Goal: Task Accomplishment & Management: Complete application form

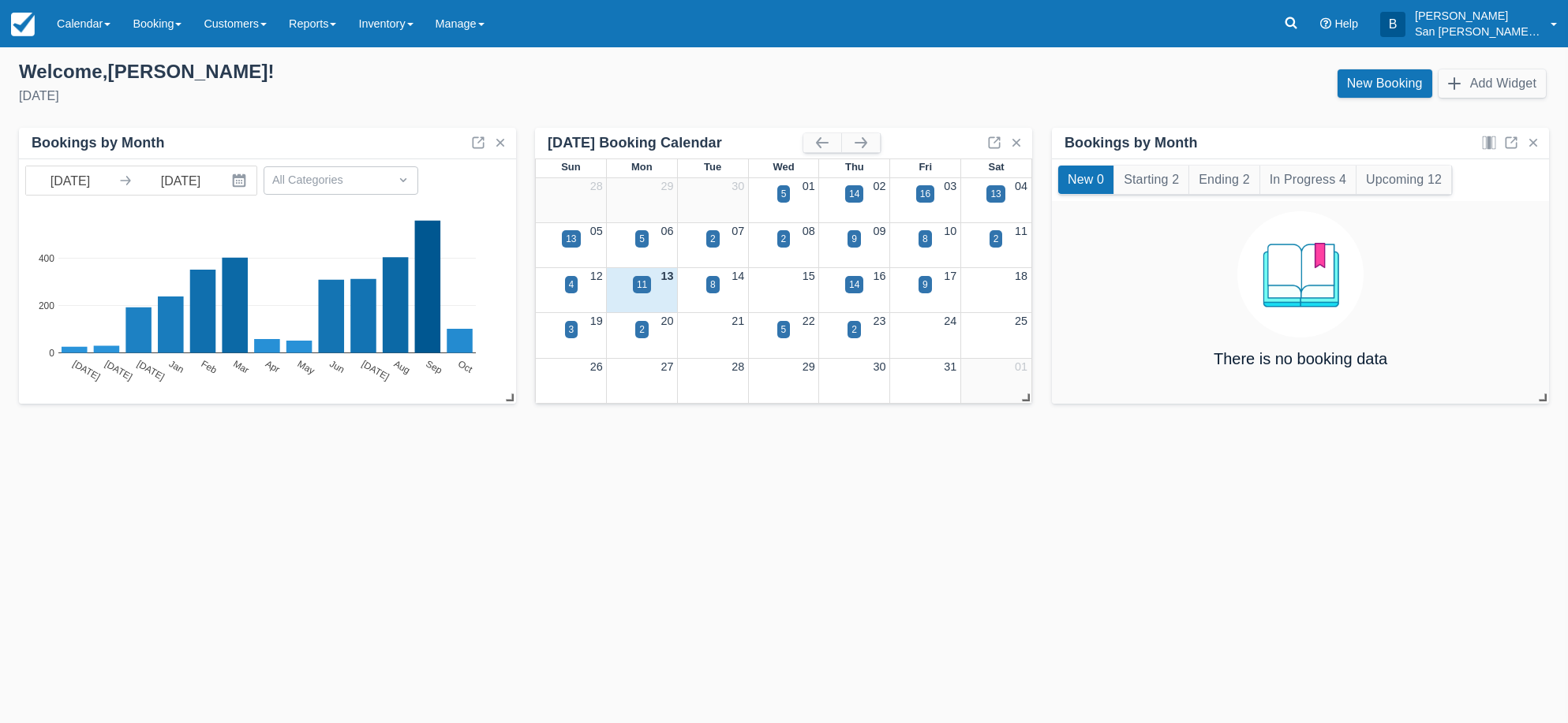
click at [1282, 19] on div "Menu Calendar Customer Inventory Month Week Day Booking Daily Manifest Daily Li…" at bounding box center [784, 23] width 1568 height 48
click at [1309, 27] on link at bounding box center [1291, 23] width 36 height 48
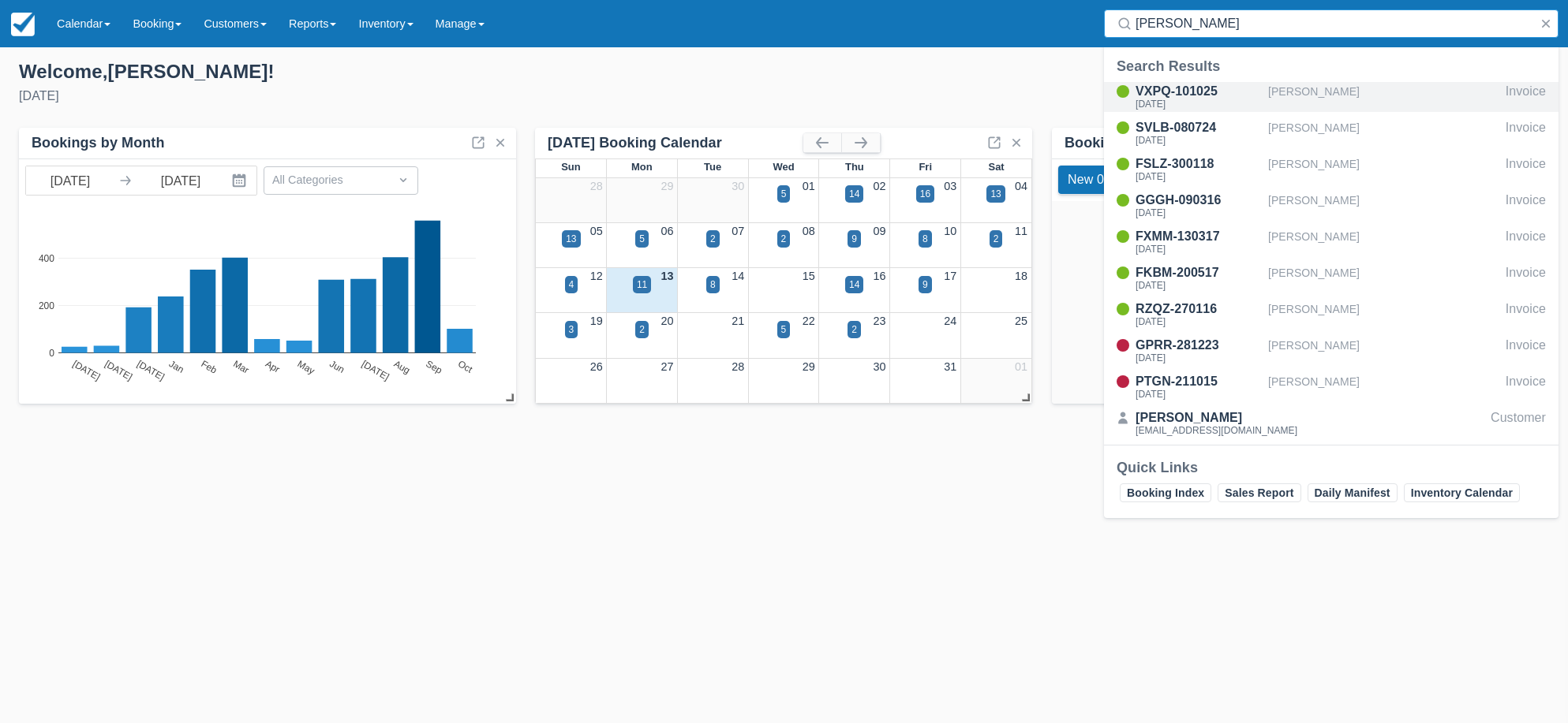
type input "quinn"
click at [1201, 96] on div "VXPQ-101025" at bounding box center [1199, 91] width 126 height 19
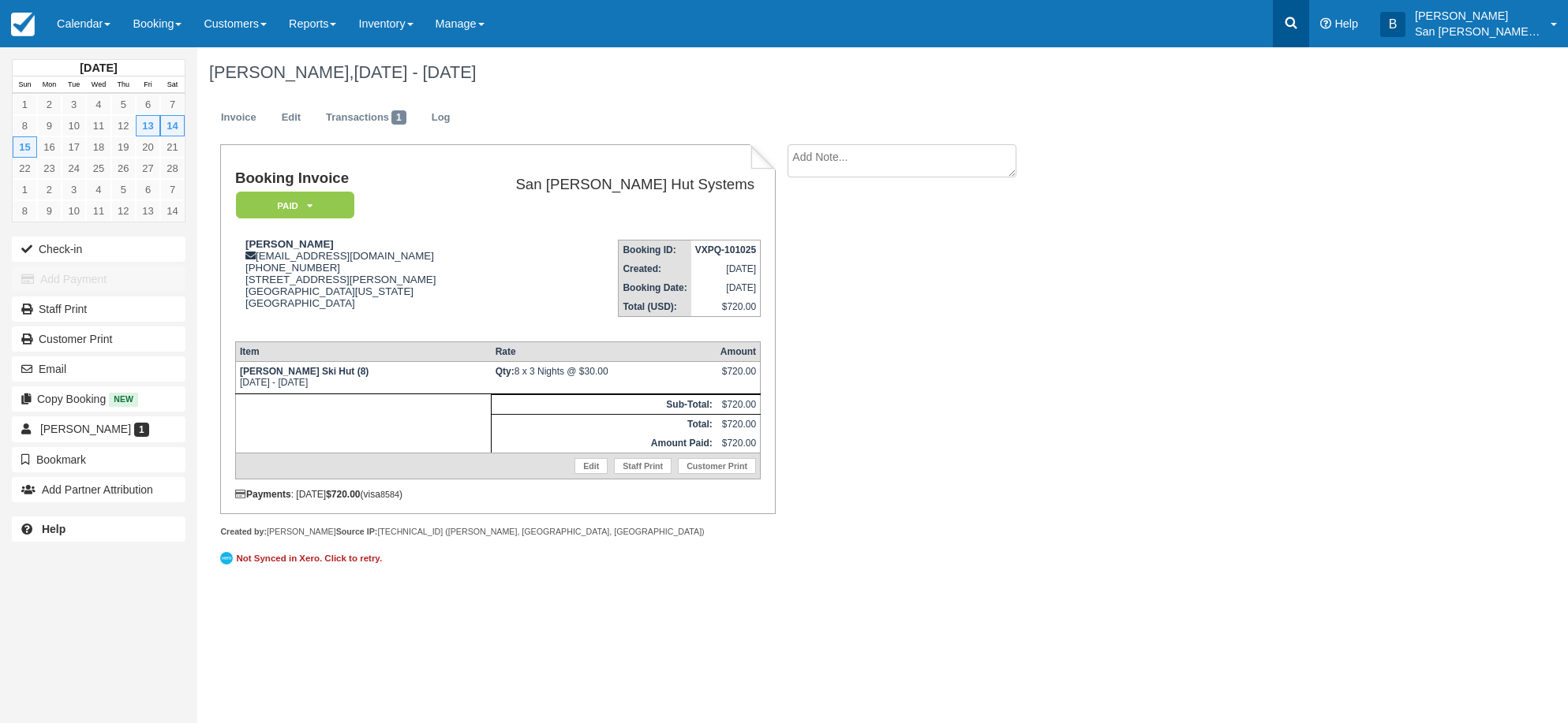
click at [1309, 28] on link at bounding box center [1291, 23] width 36 height 48
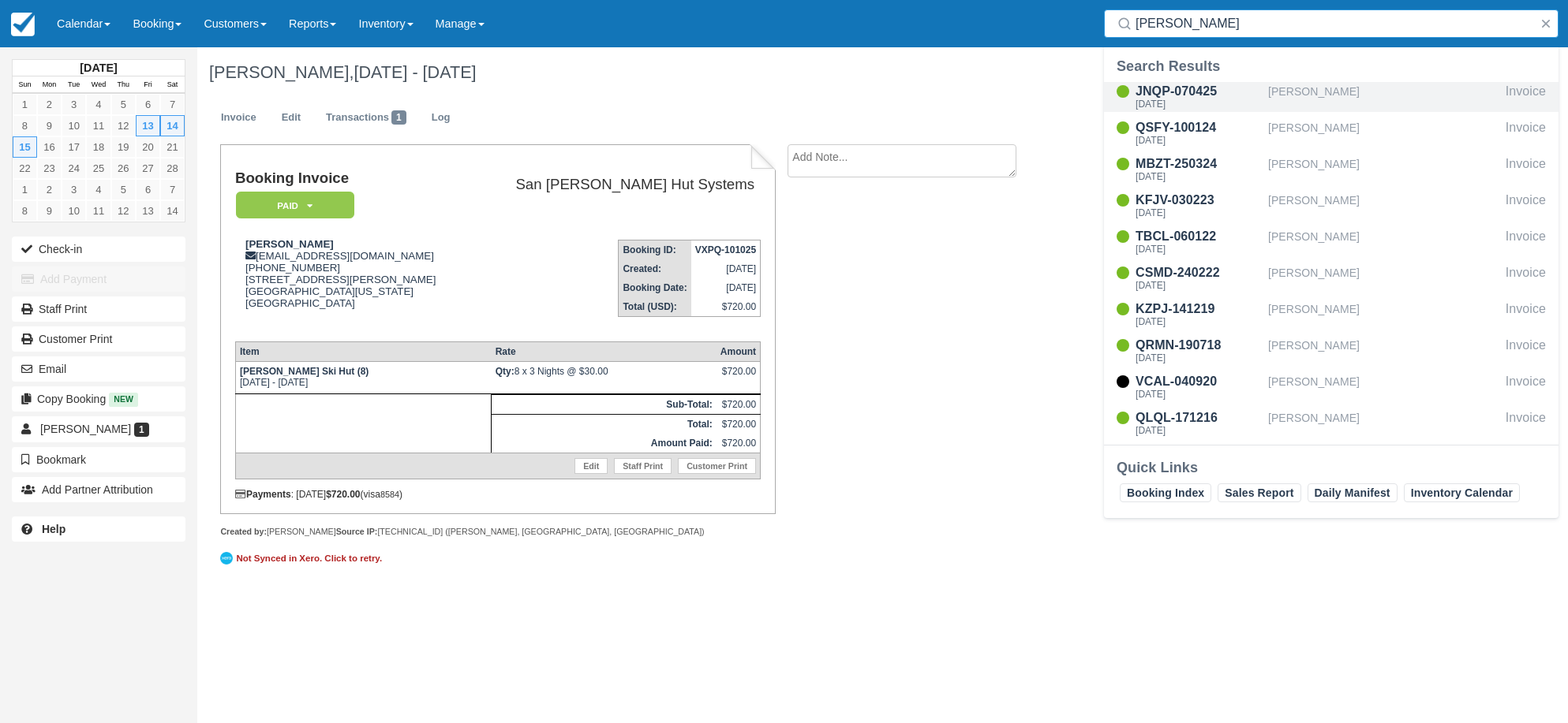
type input "Hale"
click at [1196, 90] on div "JNQP-070425" at bounding box center [1199, 91] width 126 height 19
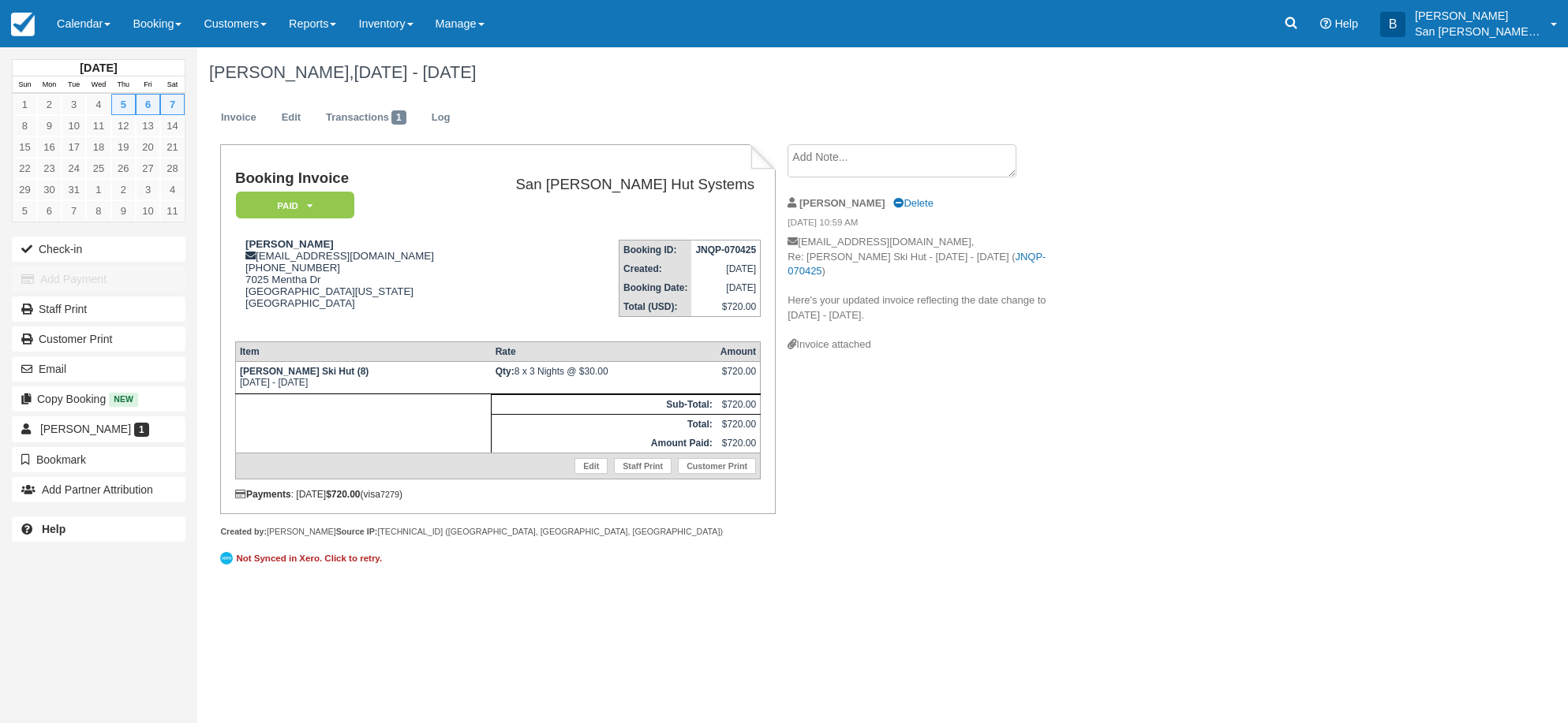
click at [898, 288] on p "bjhale4@gmail.com, Re: Ridgway Ski Hut - Thu Mar 5 2026 - Sun Mar 8 2026 ( JNQP…" at bounding box center [921, 286] width 266 height 103
click at [845, 338] on div "Invoice attached" at bounding box center [921, 345] width 266 height 15
click at [841, 347] on div "Invoice attached" at bounding box center [921, 345] width 266 height 15
click at [885, 320] on p "bjhale4@gmail.com, Re: Ridgway Ski Hut - Thu Mar 5 2026 - Sun Mar 8 2026 ( JNQP…" at bounding box center [921, 286] width 266 height 103
click at [897, 295] on p "bjhale4@gmail.com, Re: Ridgway Ski Hut - Thu Mar 5 2026 - Sun Mar 8 2026 ( JNQP…" at bounding box center [921, 286] width 266 height 103
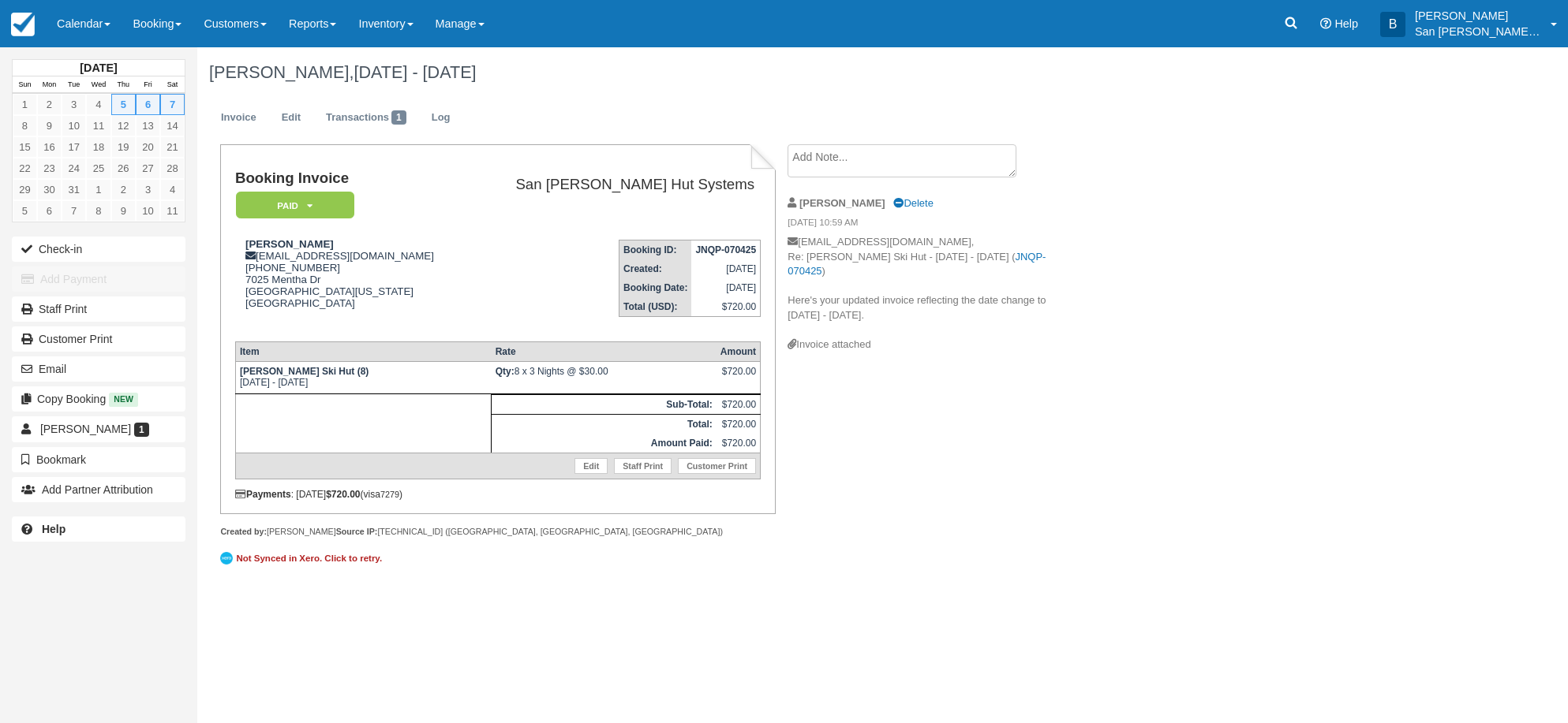
click at [897, 295] on p "bjhale4@gmail.com, Re: Ridgway Ski Hut - Thu Mar 5 2026 - Sun Mar 8 2026 ( JNQP…" at bounding box center [921, 286] width 266 height 103
click at [840, 251] on p "bjhale4@gmail.com, Re: Ridgway Ski Hut - Thu Mar 5 2026 - Sun Mar 8 2026 ( JNQP…" at bounding box center [921, 286] width 266 height 103
drag, startPoint x: 817, startPoint y: 230, endPoint x: 809, endPoint y: 231, distance: 8.1
click at [816, 231] on em "05/15/25 10:59 AM" at bounding box center [921, 225] width 266 height 18
drag, startPoint x: 753, startPoint y: 226, endPoint x: 820, endPoint y: 244, distance: 69.4
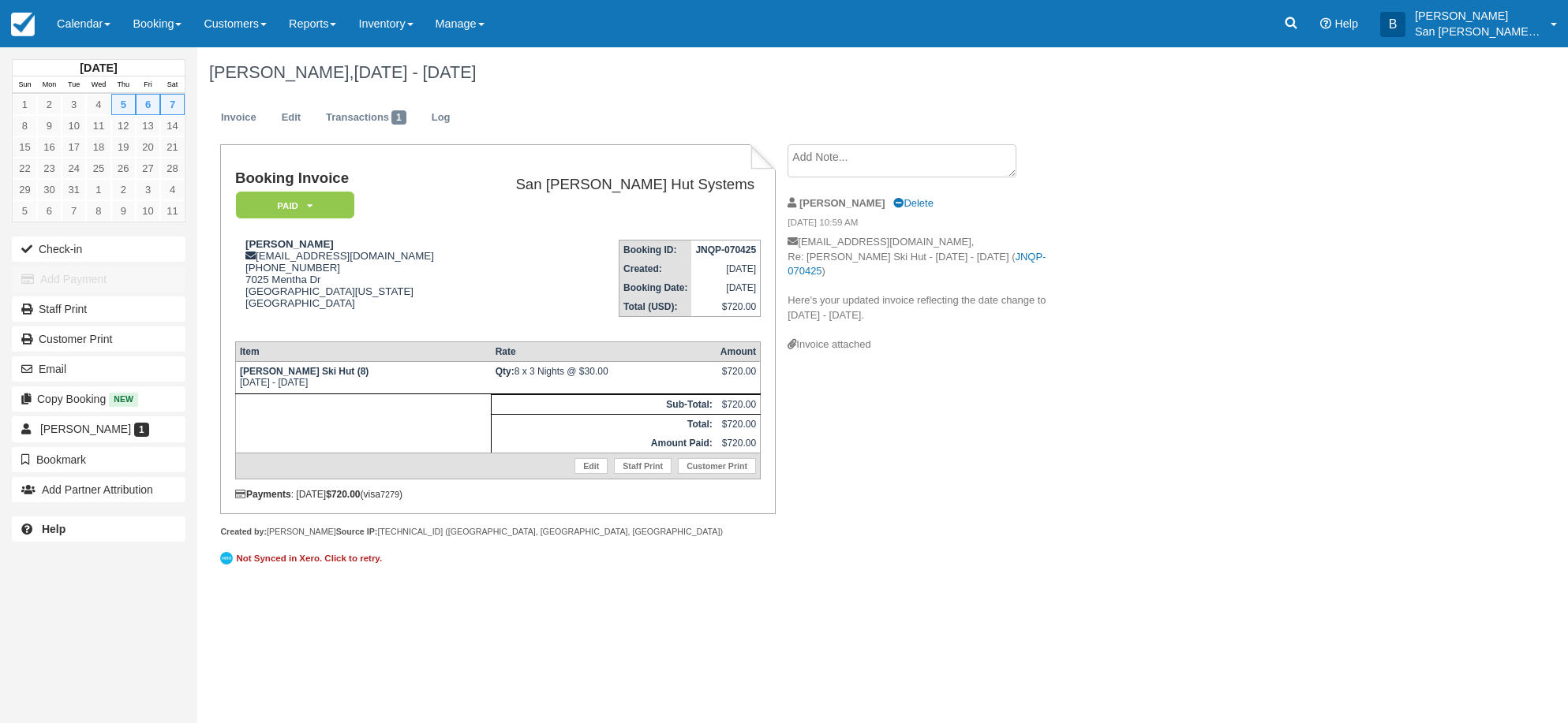
click at [756, 228] on tbody "Booking Invoice Paid   Pending Reserved Deposit Waiting Cancelled Shuttle San J…" at bounding box center [498, 249] width 525 height 158
drag, startPoint x: 821, startPoint y: 243, endPoint x: 850, endPoint y: 253, distance: 30.7
click at [821, 244] on p "bjhale4@gmail.com, Re: Ridgway Ski Hut - Thu Mar 5 2026 - Sun Mar 8 2026 ( JNQP…" at bounding box center [921, 286] width 266 height 103
click at [447, 126] on link "Log" at bounding box center [441, 118] width 43 height 31
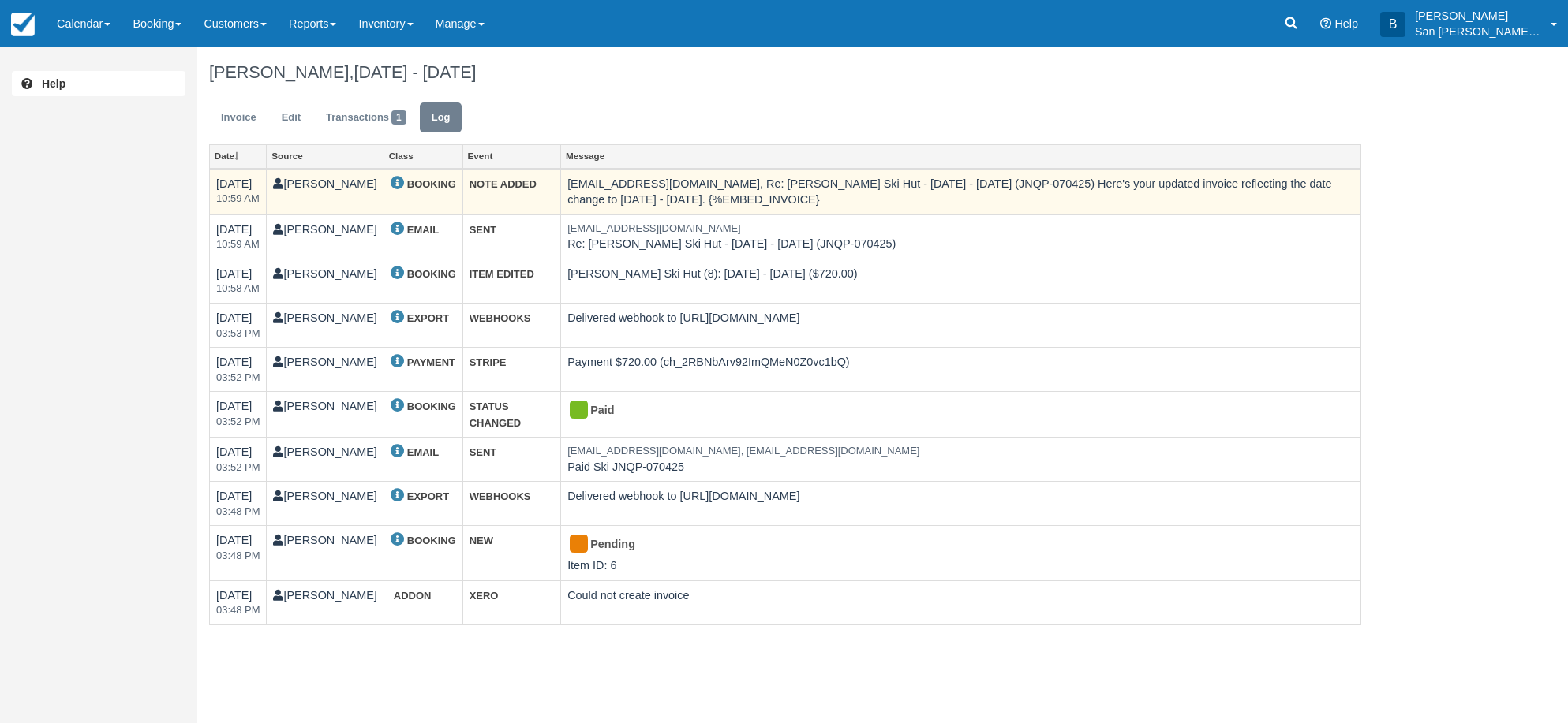
click at [755, 190] on td "bjhale4@gmail.com, Re: Ridgway Ski Hut - Thu Mar 5 2026 - Sun Mar 8 2026 (JNQP-…" at bounding box center [962, 192] width 800 height 47
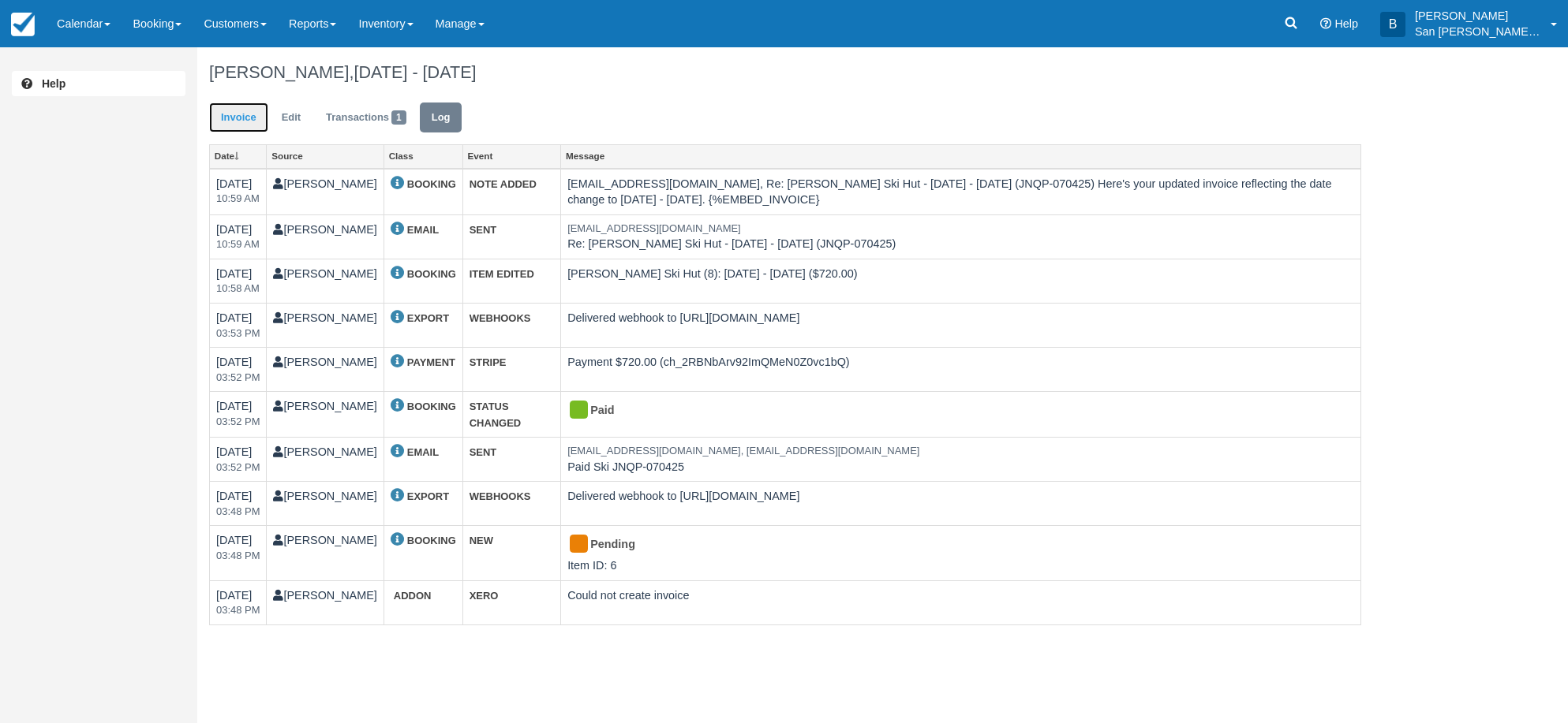
click at [217, 111] on link "Invoice" at bounding box center [238, 118] width 59 height 31
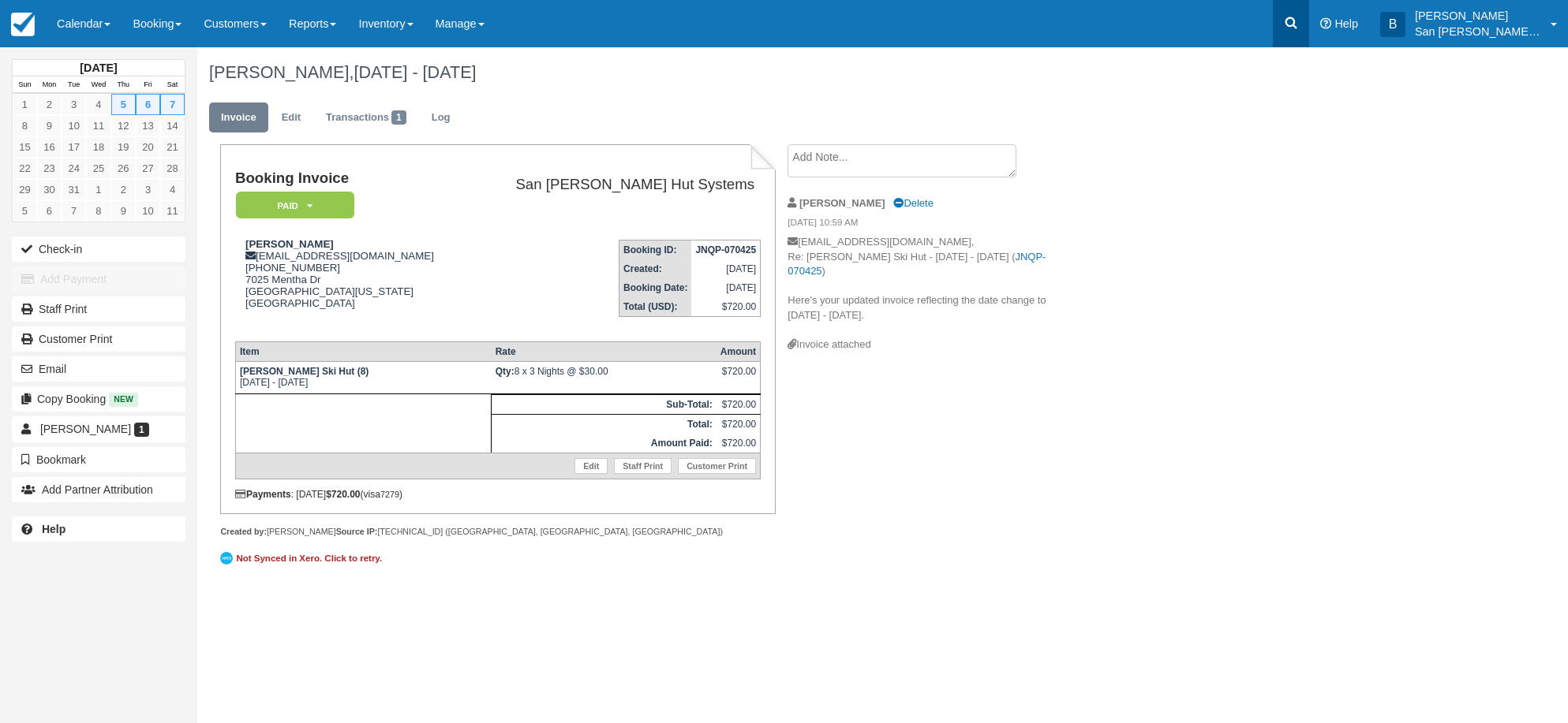
click at [1296, 39] on link at bounding box center [1291, 23] width 36 height 48
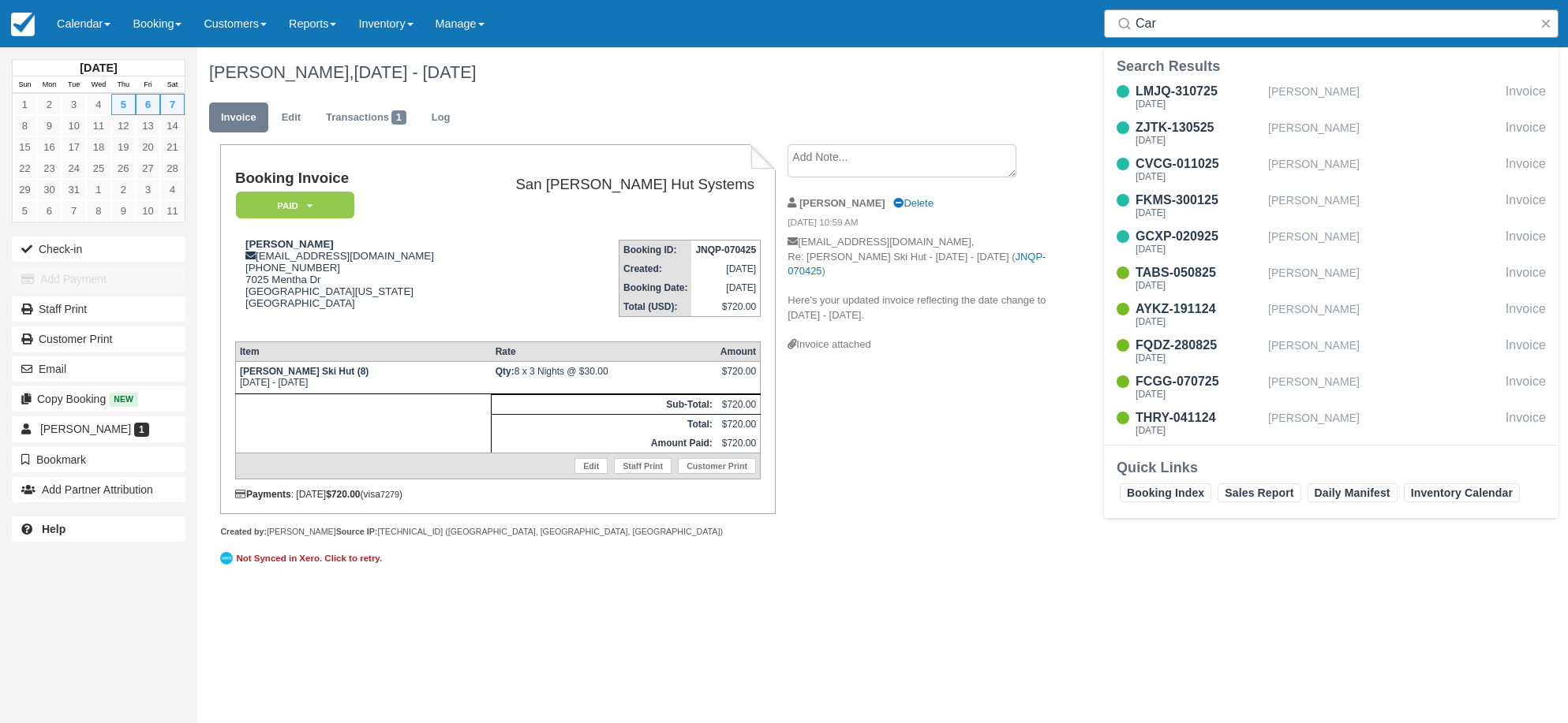
drag, startPoint x: 1159, startPoint y: 10, endPoint x: 1165, endPoint y: 17, distance: 9.2
click at [1162, 16] on div "Search Car" at bounding box center [1331, 23] width 474 height 48
drag, startPoint x: 1170, startPoint y: 18, endPoint x: 1100, endPoint y: 22, distance: 70.1
click at [1100, 22] on div "Search Car" at bounding box center [1331, 23] width 474 height 48
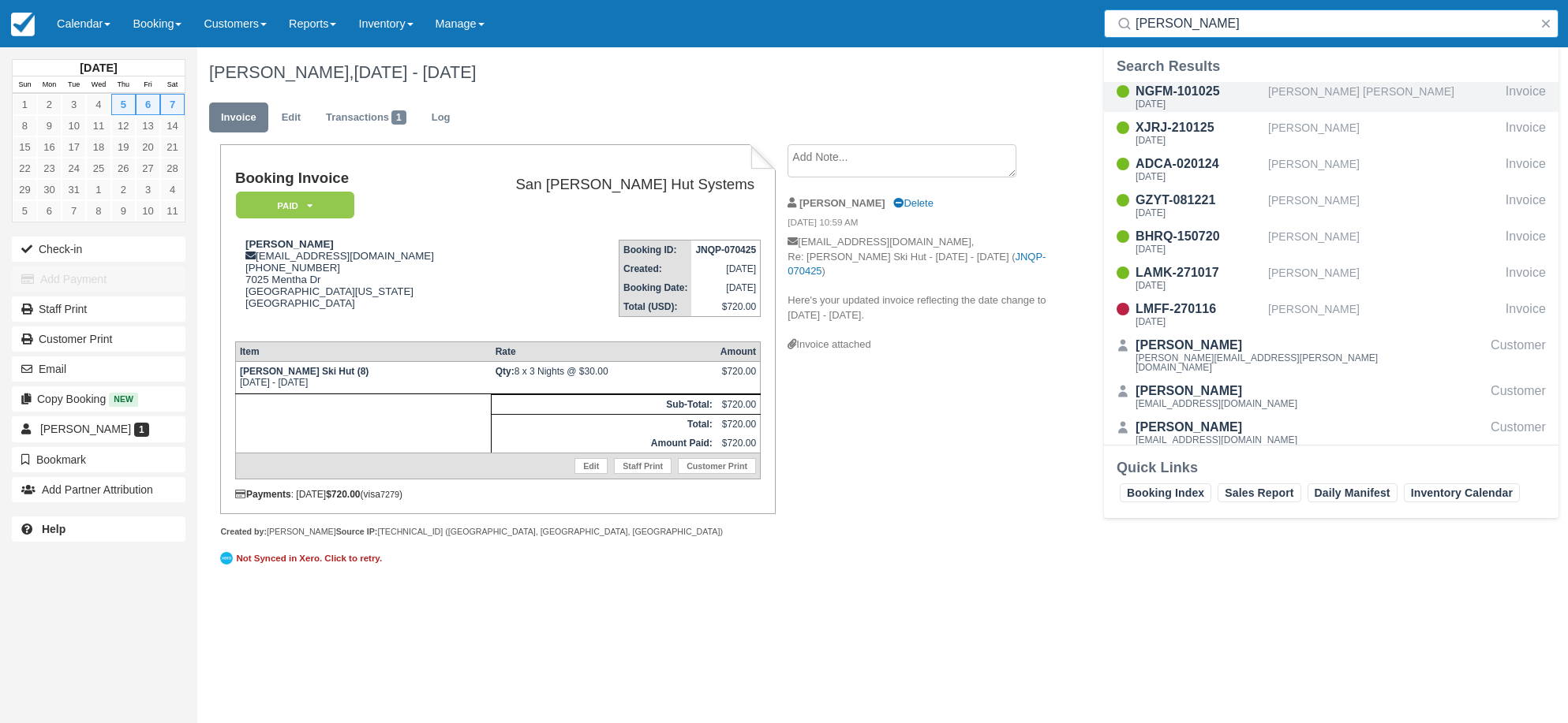
type input "Hanson"
click at [1165, 95] on div "NGFM-101025" at bounding box center [1199, 91] width 126 height 19
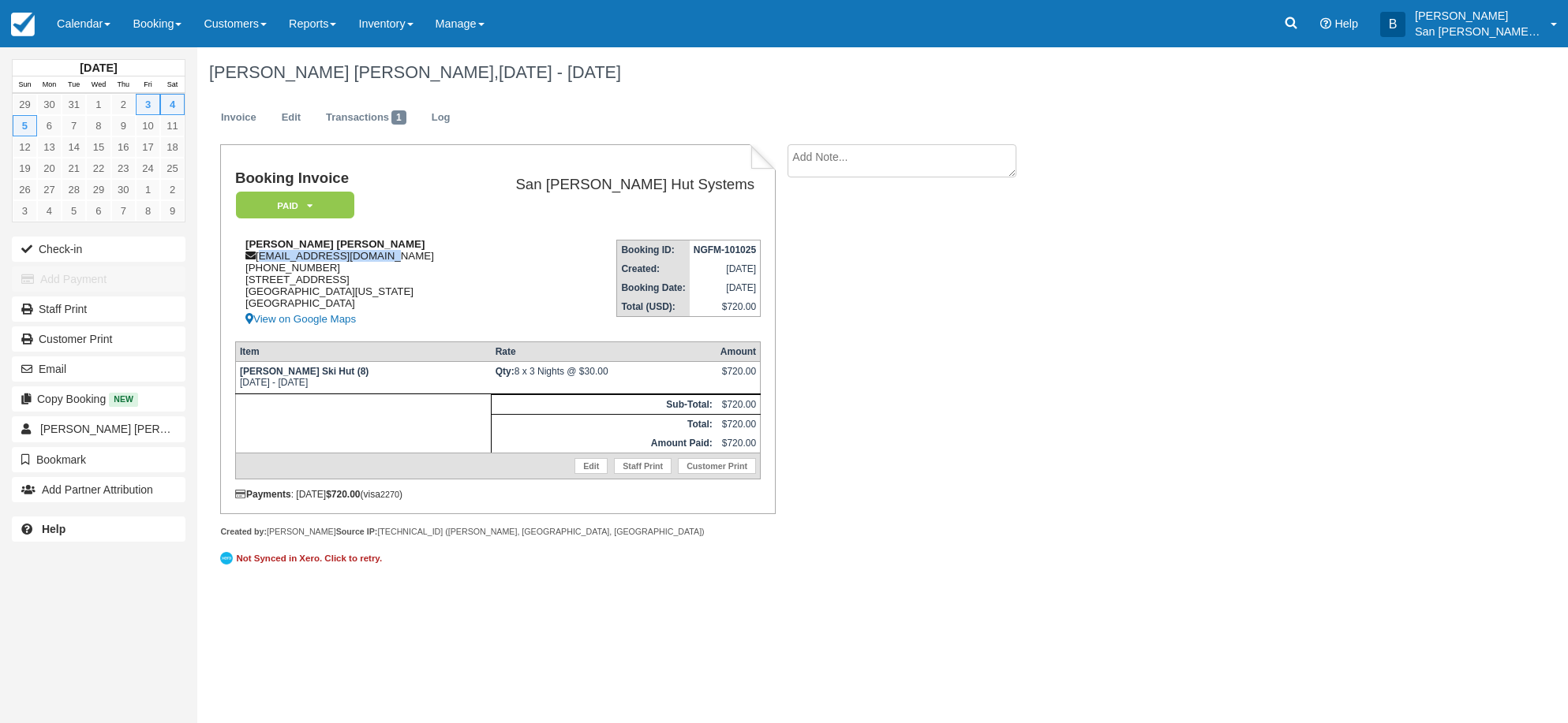
drag, startPoint x: 264, startPoint y: 255, endPoint x: 425, endPoint y: 255, distance: 161.0
click at [425, 255] on div "[PERSON_NAME] [PERSON_NAME] [EMAIL_ADDRESS][DOMAIN_NAME] [PHONE_NUMBER] [STREET…" at bounding box center [352, 283] width 232 height 91
copy div "watsonhanson@gmail.com"
click at [1299, 25] on icon at bounding box center [1291, 23] width 16 height 16
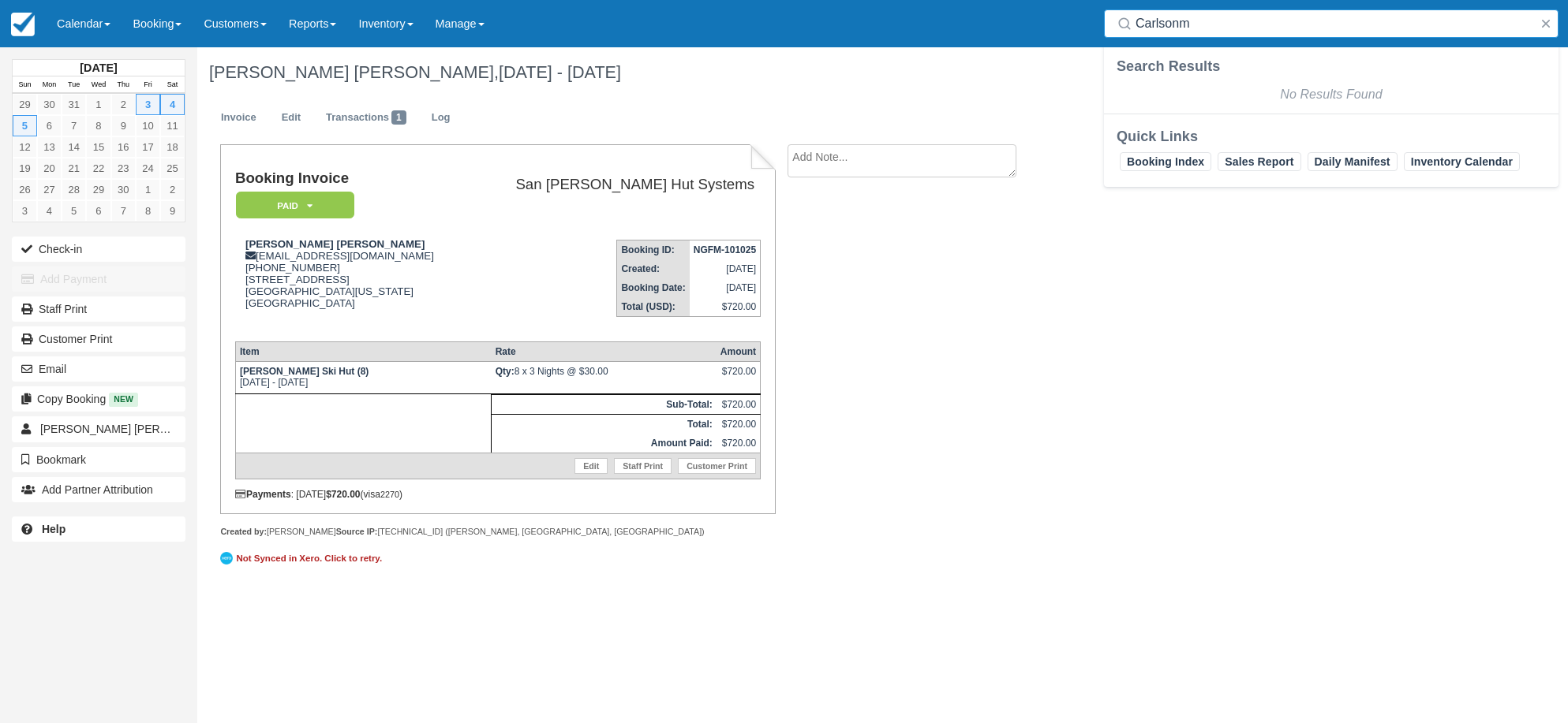
drag, startPoint x: 1269, startPoint y: 24, endPoint x: 1198, endPoint y: 39, distance: 72.6
click at [1181, 22] on input "Carlsonm" at bounding box center [1335, 23] width 398 height 28
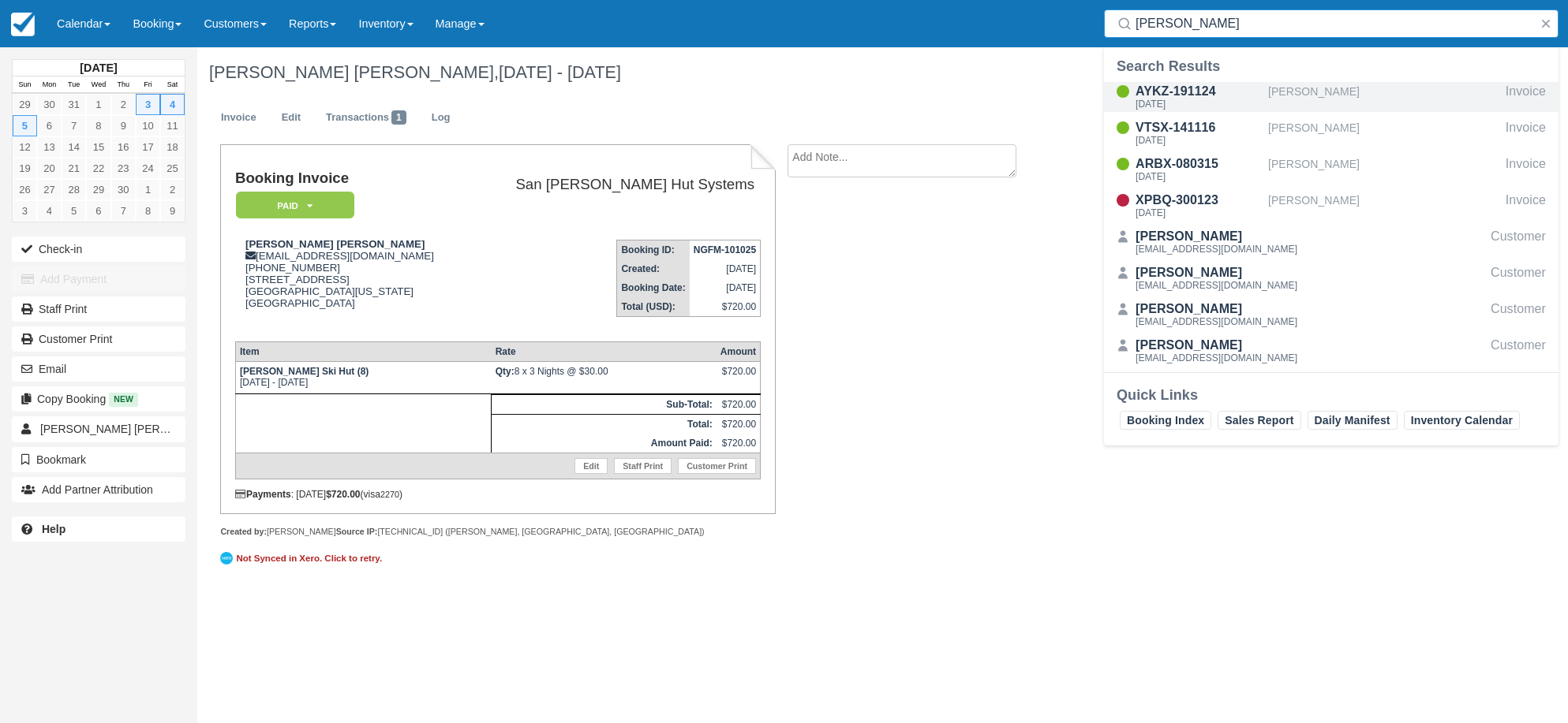
type input "Carlson"
click at [1211, 99] on div "Sat Mar 14 2026" at bounding box center [1199, 104] width 126 height 9
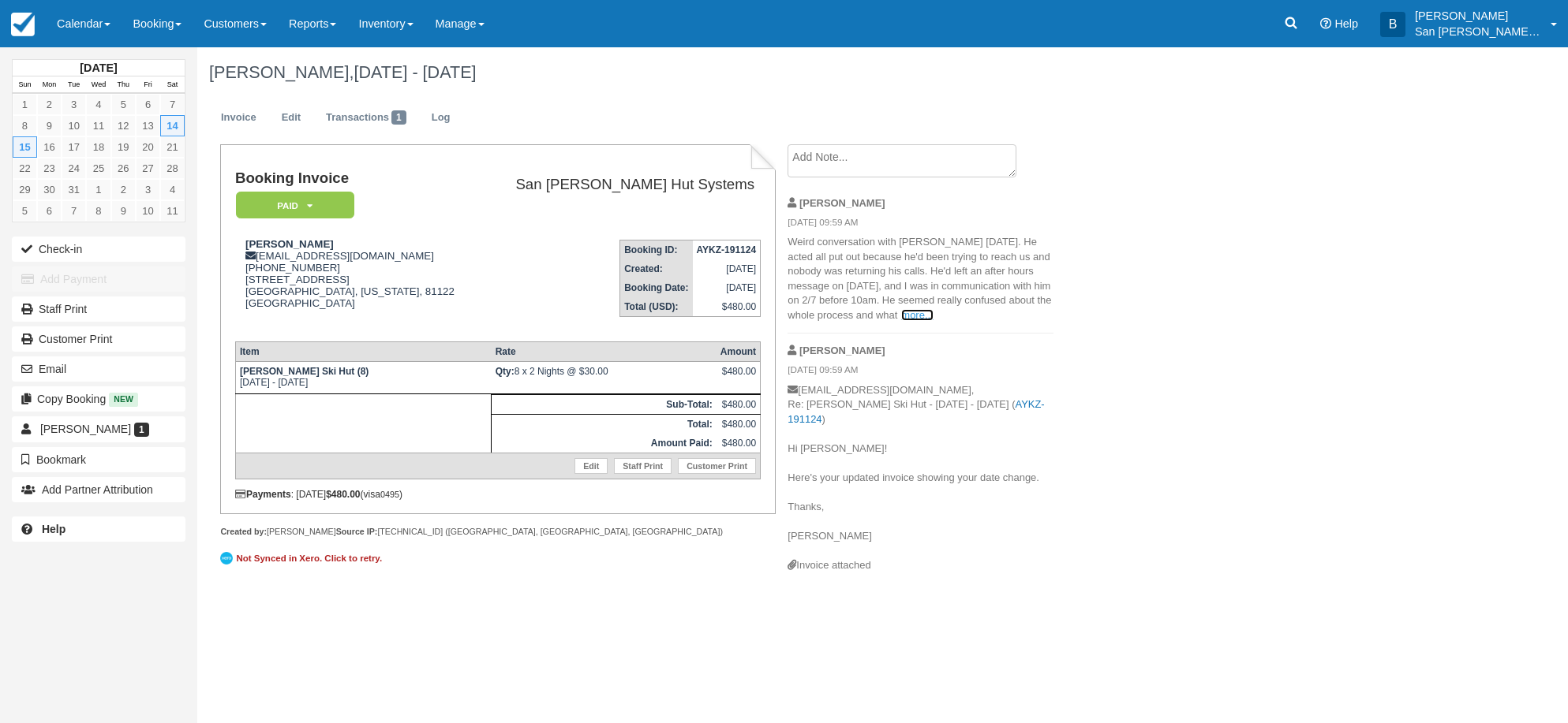
click at [901, 316] on link "more..." at bounding box center [917, 315] width 32 height 12
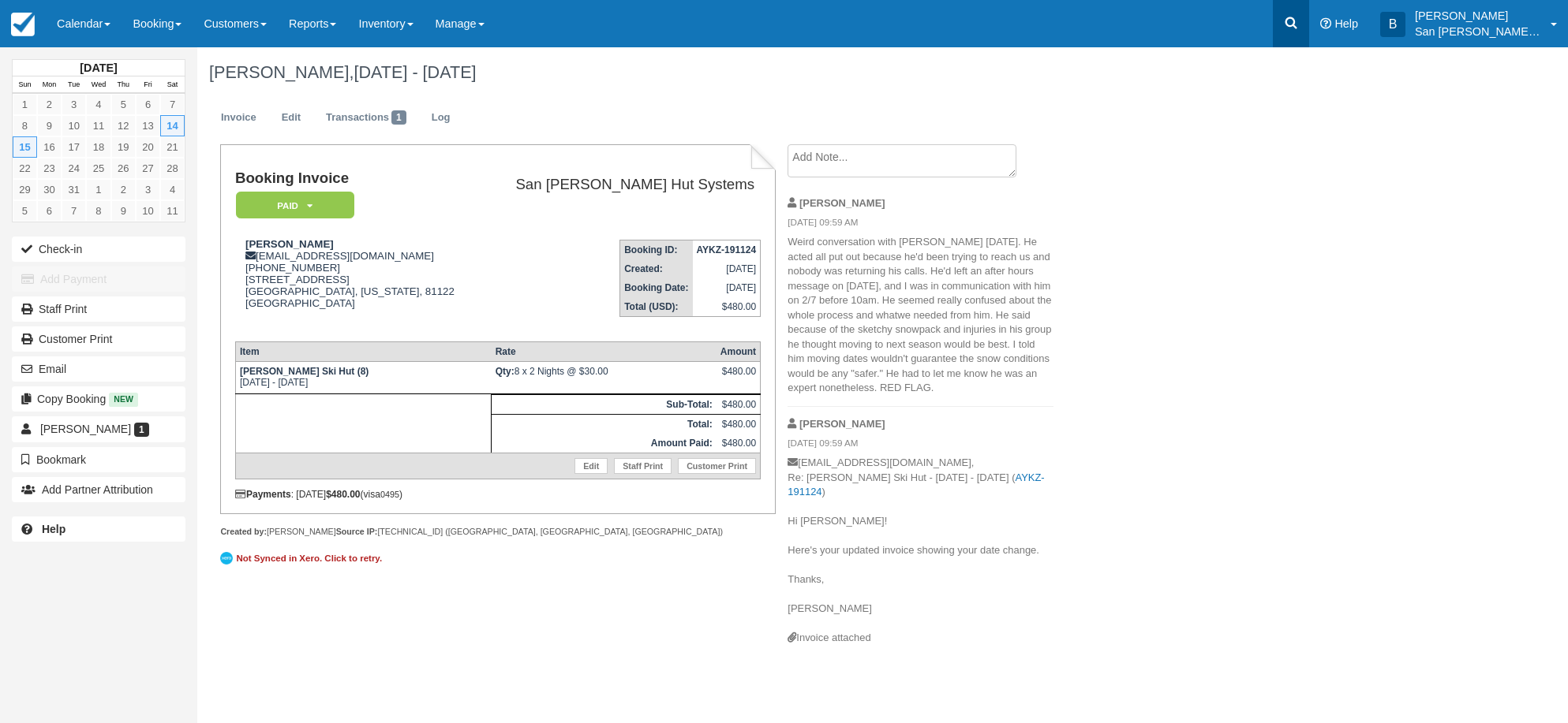
click at [1297, 22] on icon at bounding box center [1291, 23] width 12 height 12
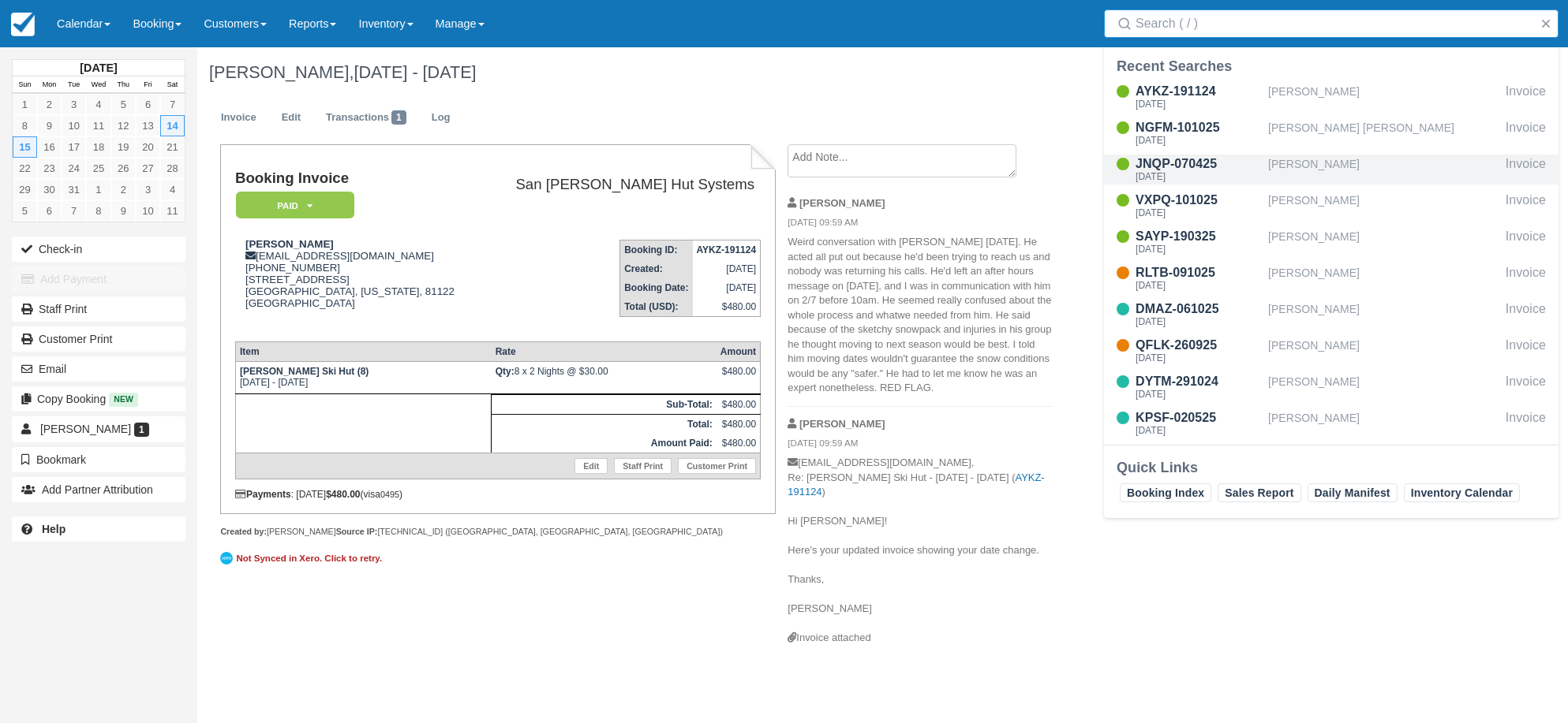
click at [1319, 166] on div "Bradley Hale" at bounding box center [1383, 169] width 231 height 30
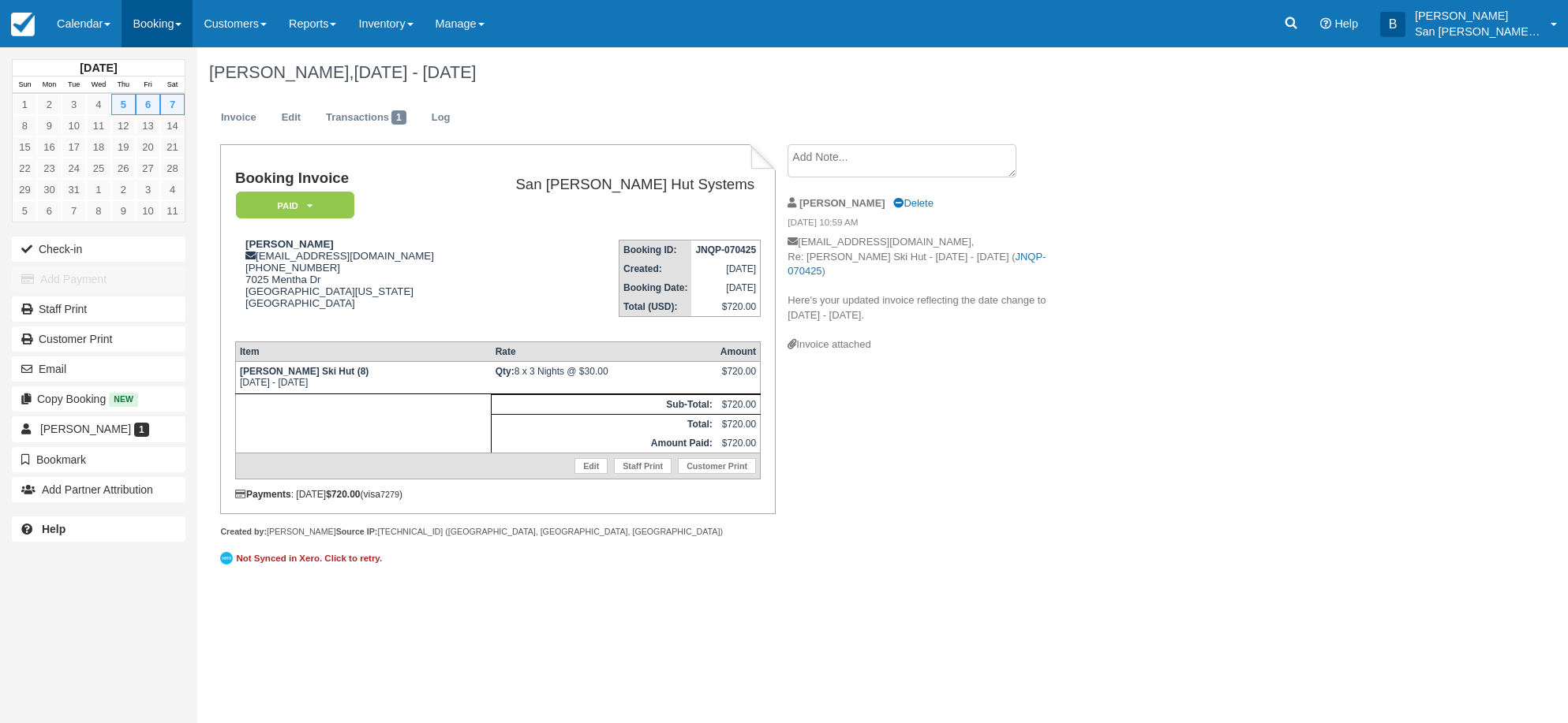
click at [153, 23] on link "Booking" at bounding box center [157, 23] width 71 height 48
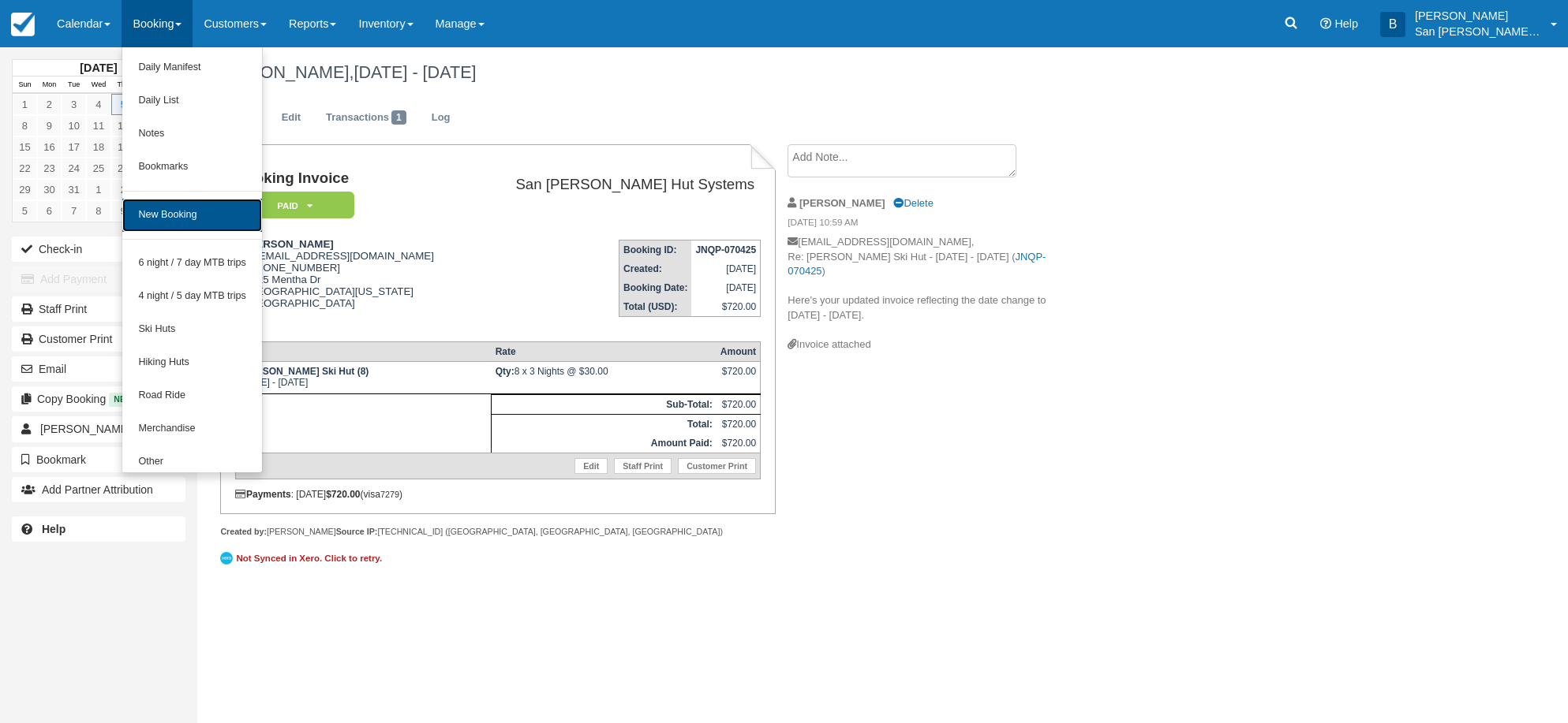
click at [210, 212] on link "New Booking" at bounding box center [191, 215] width 140 height 33
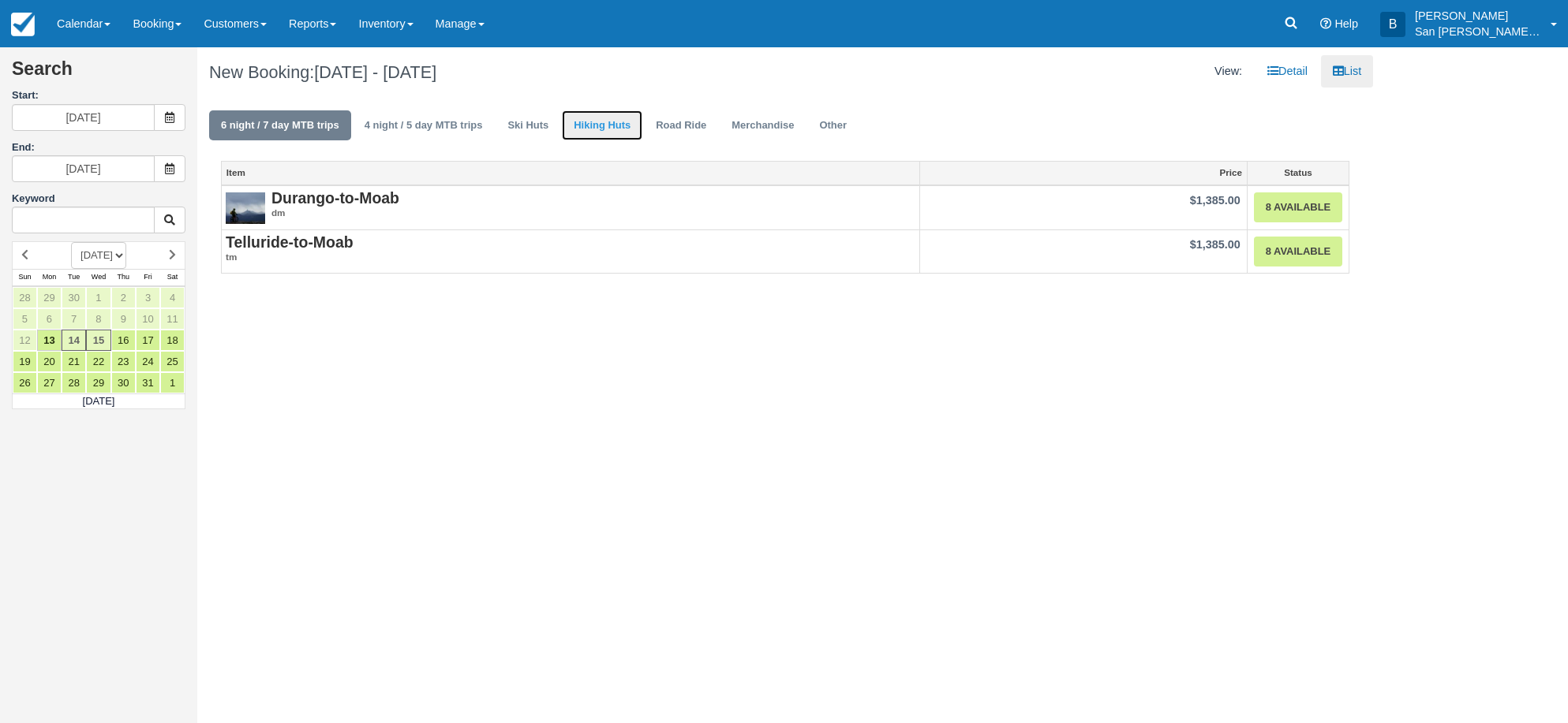
click at [596, 129] on link "Hiking Huts" at bounding box center [602, 125] width 80 height 31
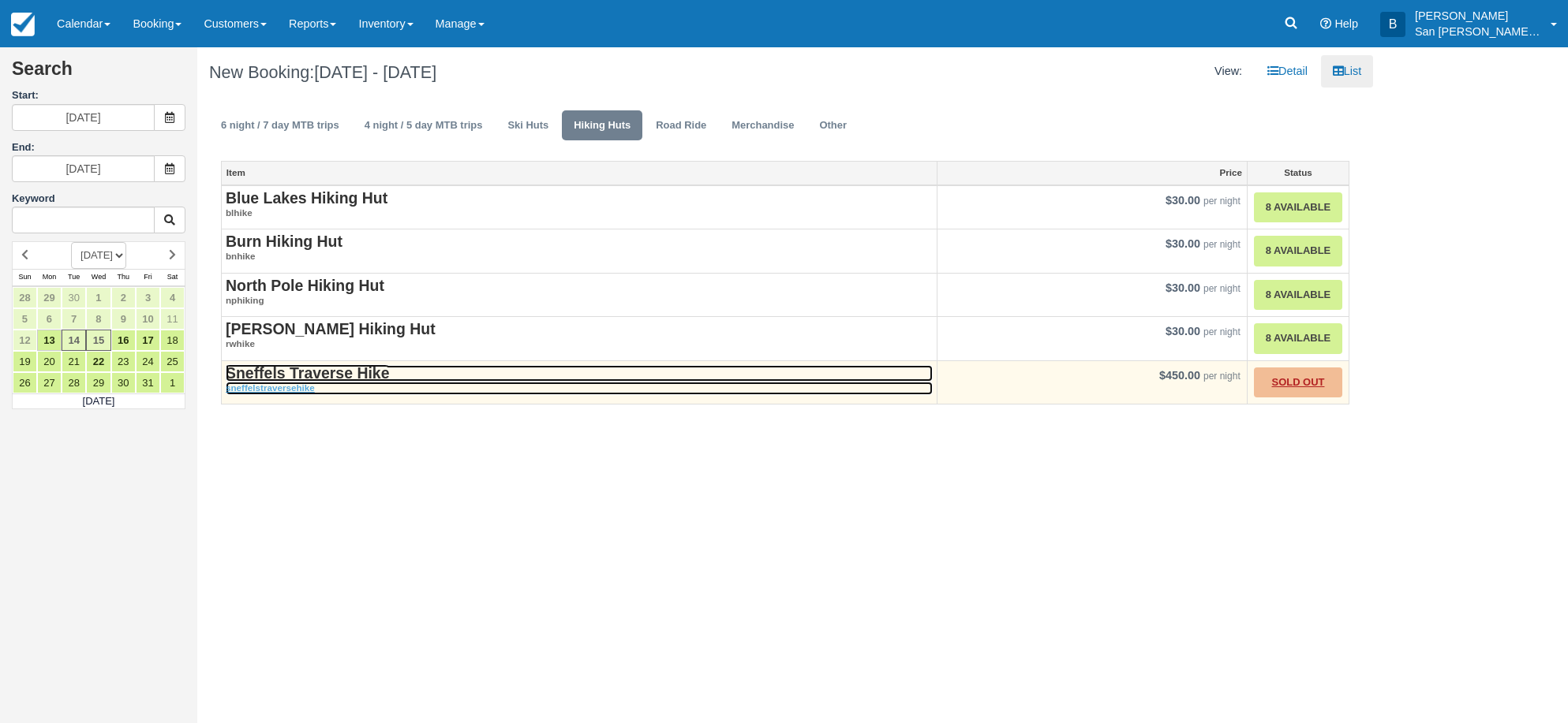
click at [278, 371] on strong "Sneffels Traverse Hike" at bounding box center [307, 373] width 164 height 18
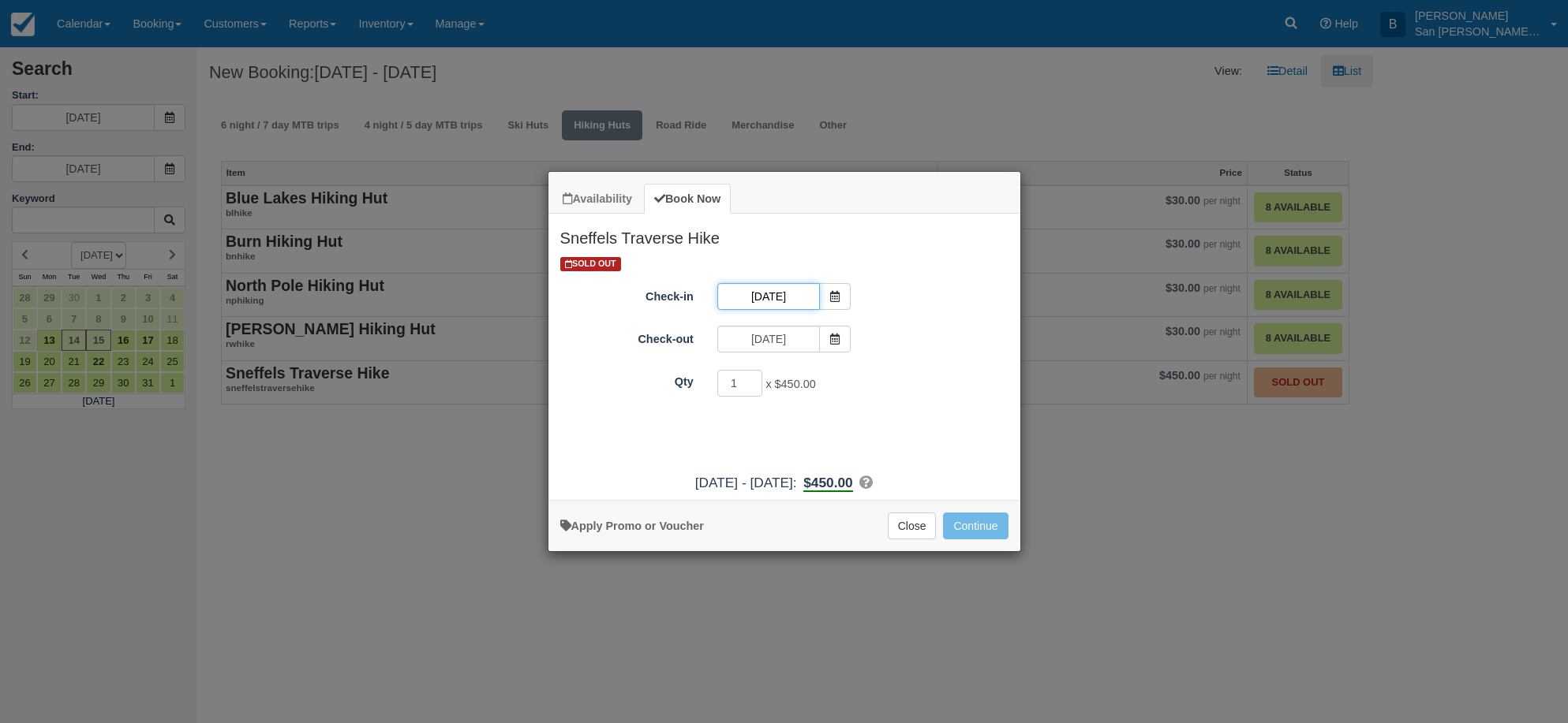
click at [795, 297] on input "10/14/25" at bounding box center [769, 296] width 103 height 27
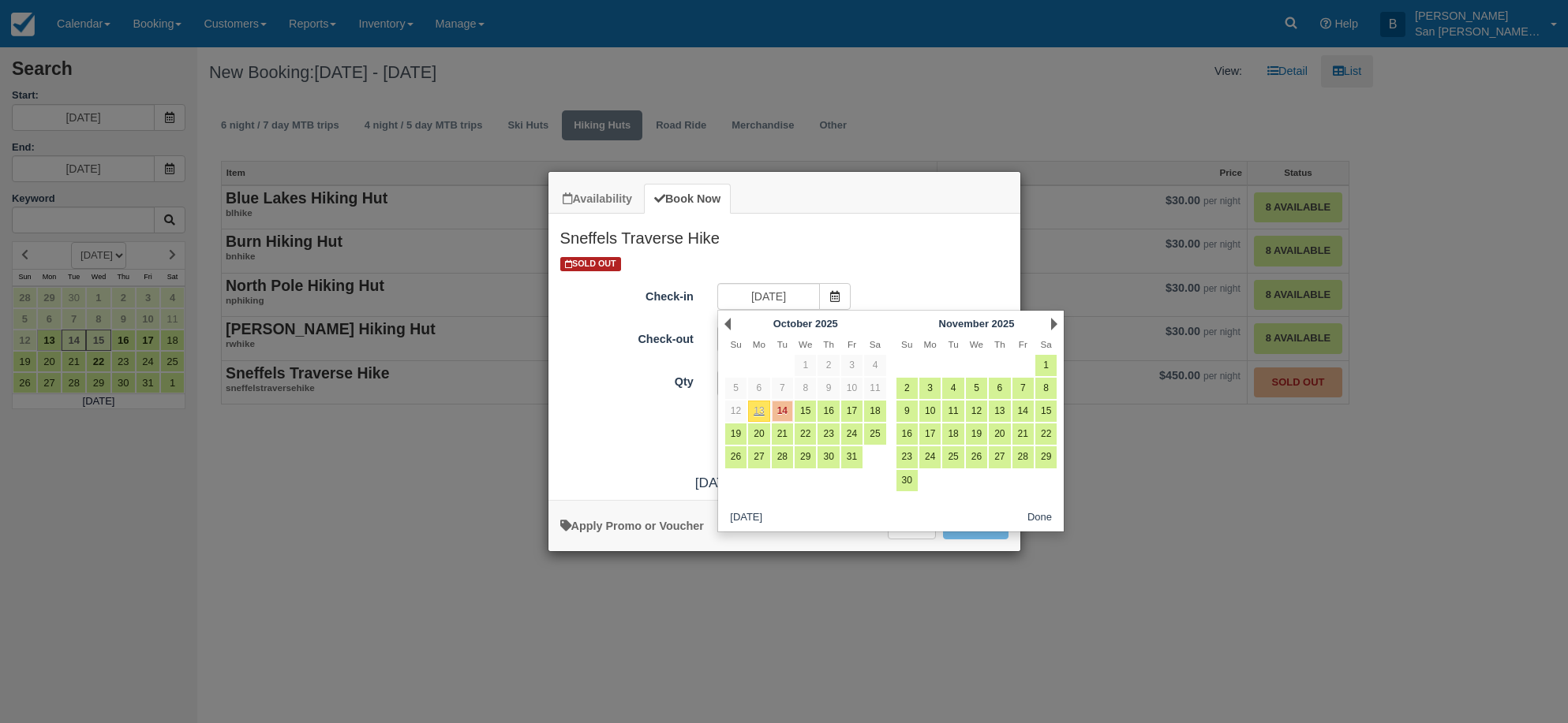
click at [1049, 321] on div "Next November 2025" at bounding box center [977, 324] width 171 height 22
click at [1053, 321] on link "Next" at bounding box center [1055, 324] width 7 height 13
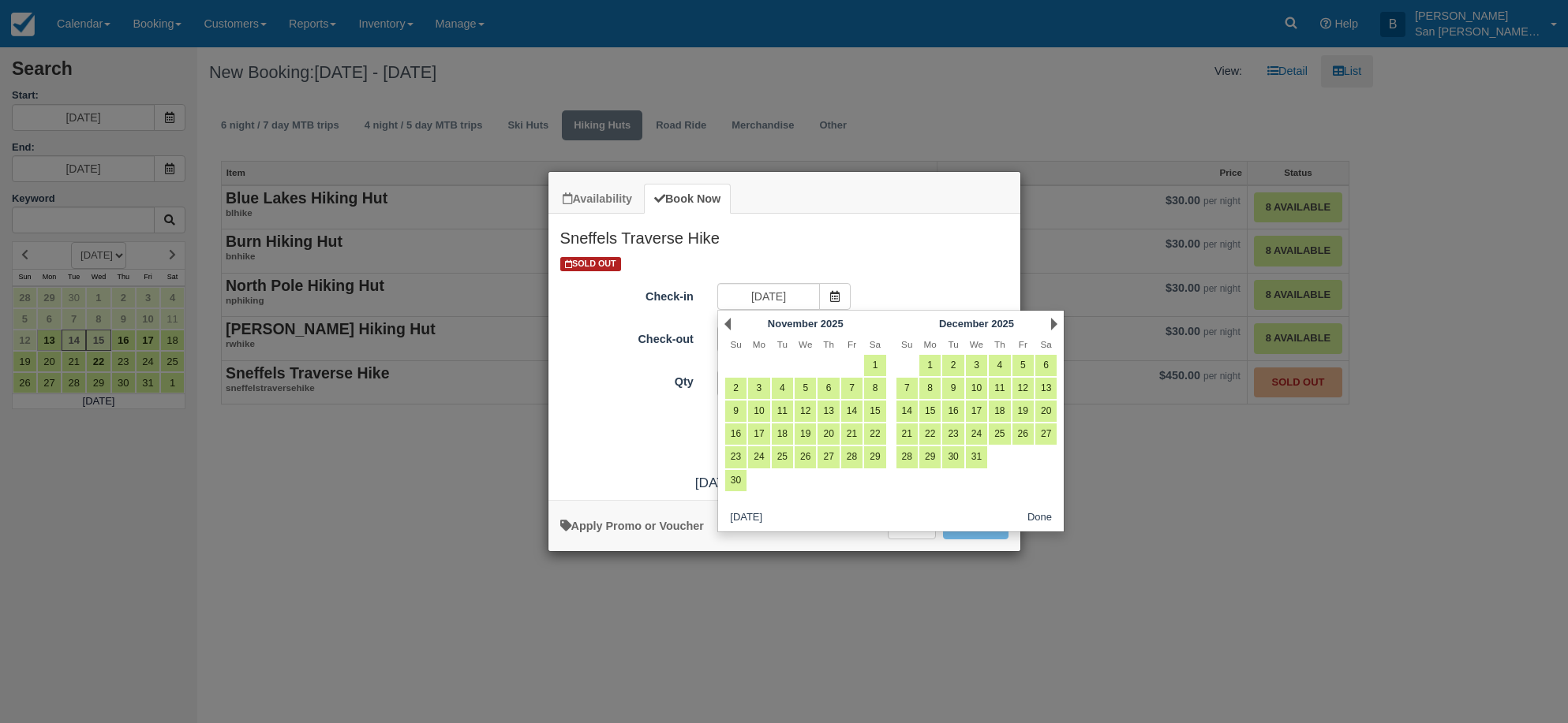
click at [1053, 321] on link "Next" at bounding box center [1055, 324] width 7 height 13
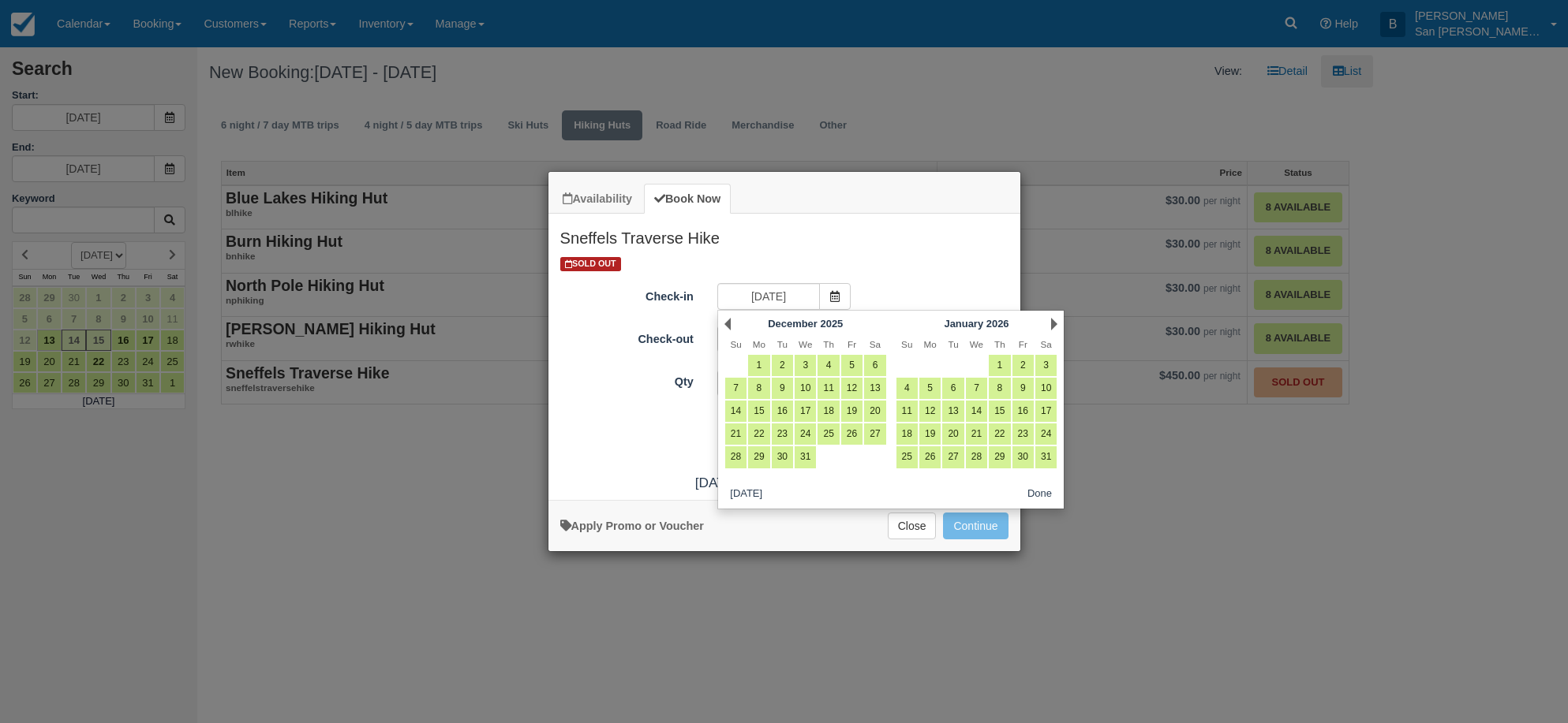
click at [1053, 321] on link "Next" at bounding box center [1055, 324] width 7 height 13
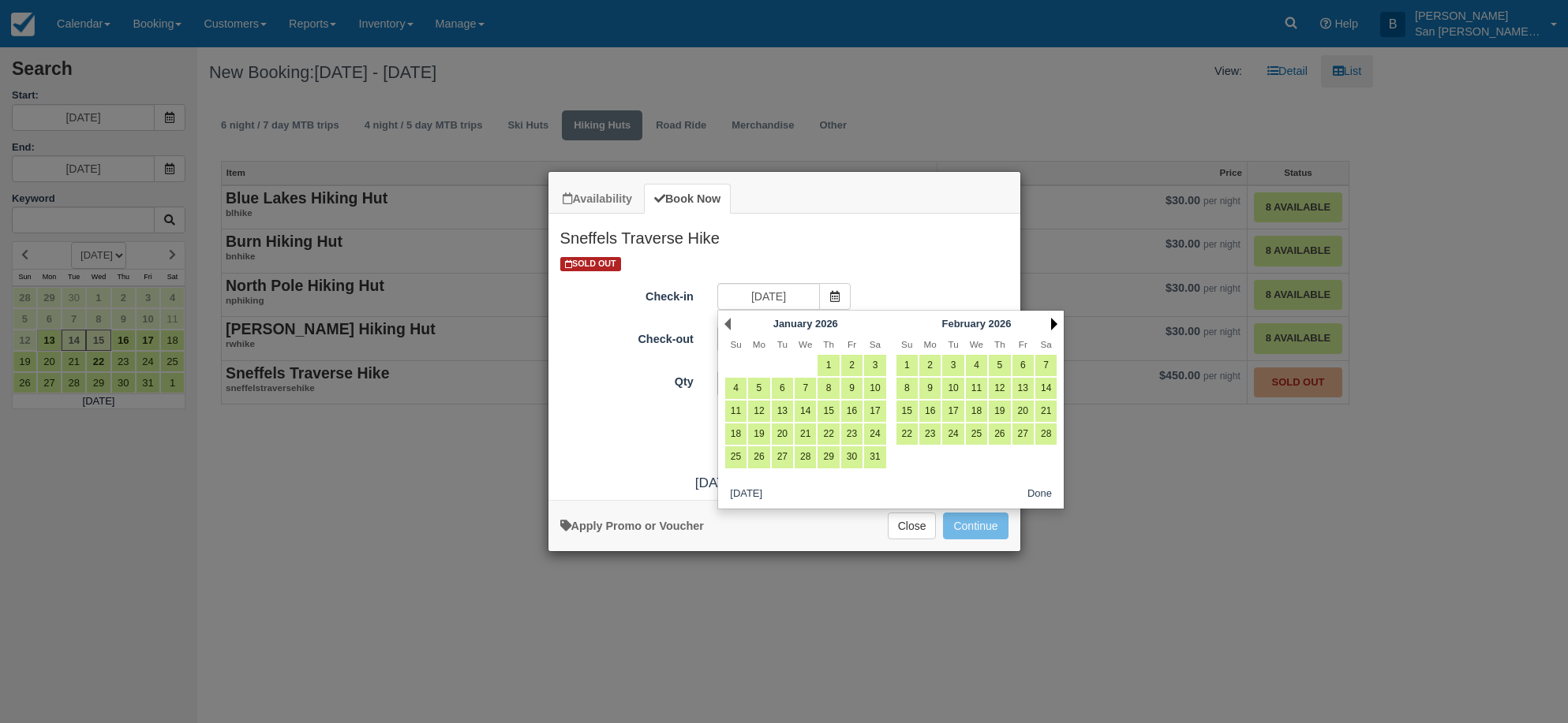
click at [1056, 322] on link "Next" at bounding box center [1055, 324] width 7 height 13
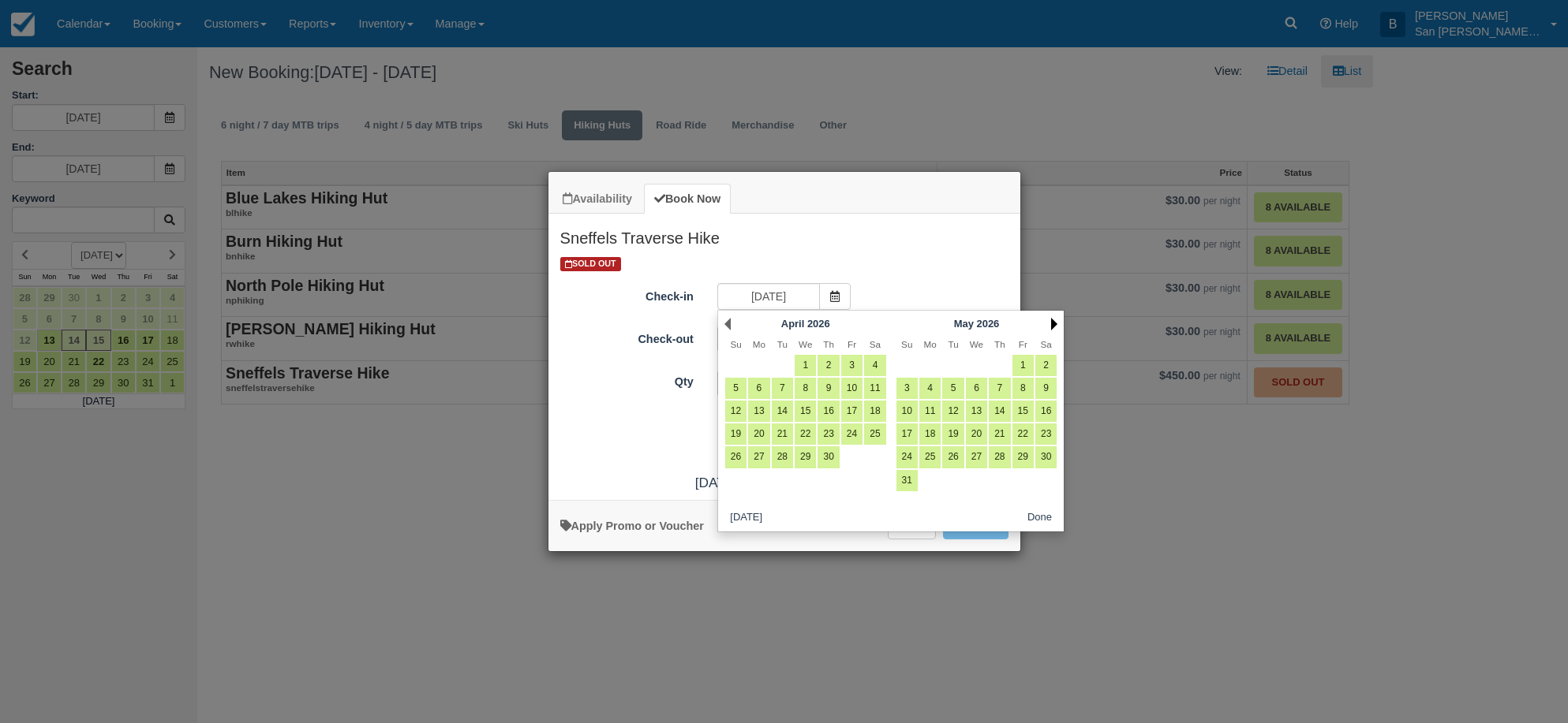
click at [1054, 322] on link "Next" at bounding box center [1055, 324] width 7 height 13
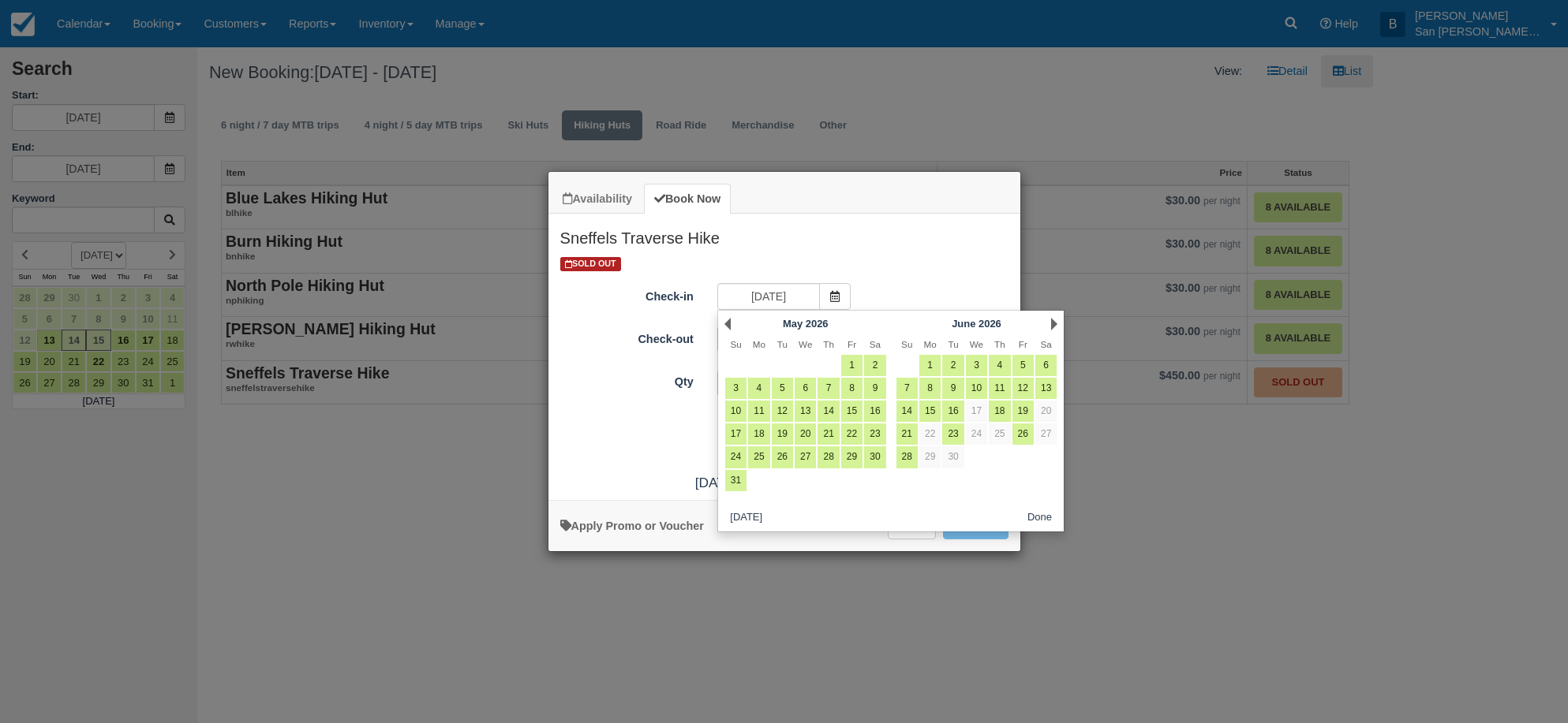
click at [1054, 322] on link "Next" at bounding box center [1055, 324] width 7 height 13
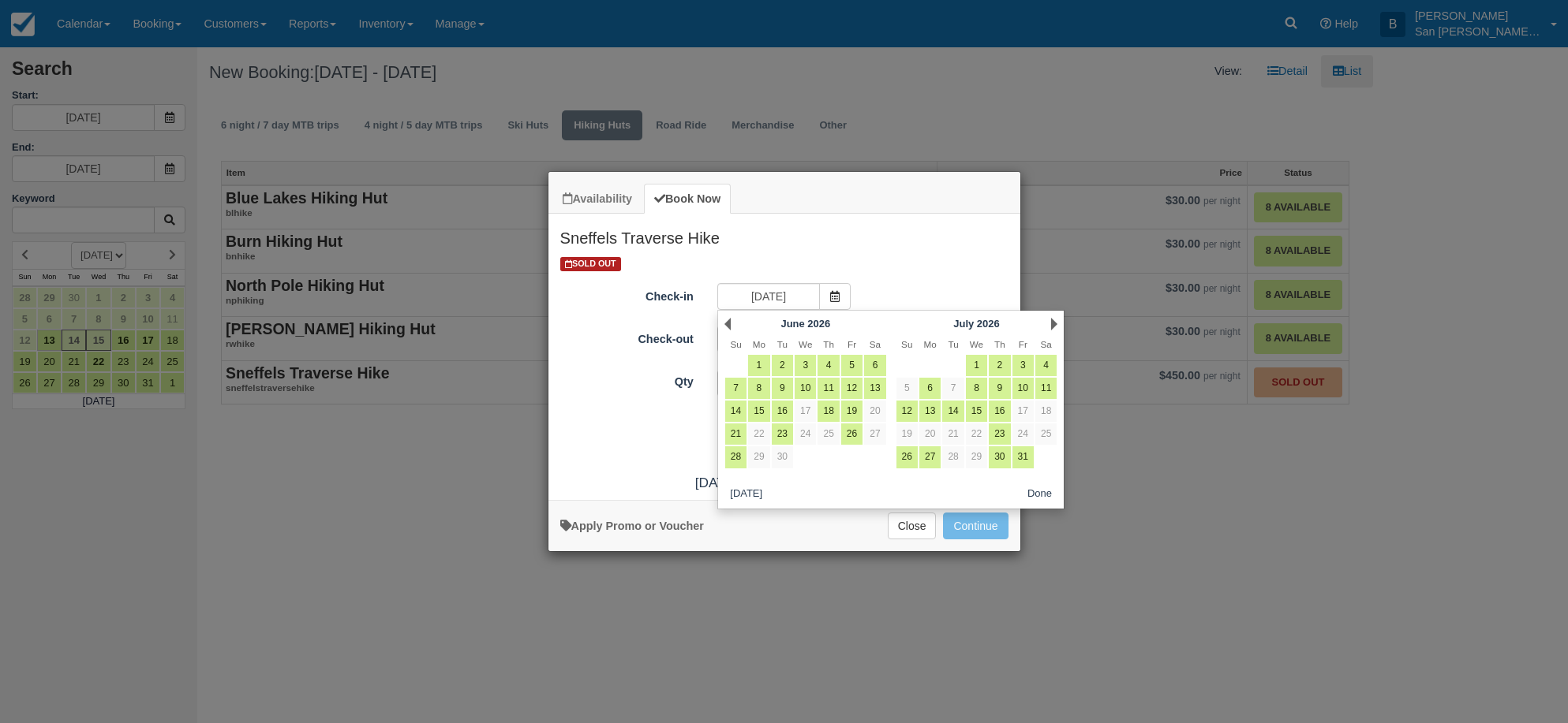
click at [1054, 322] on link "Next" at bounding box center [1055, 324] width 7 height 13
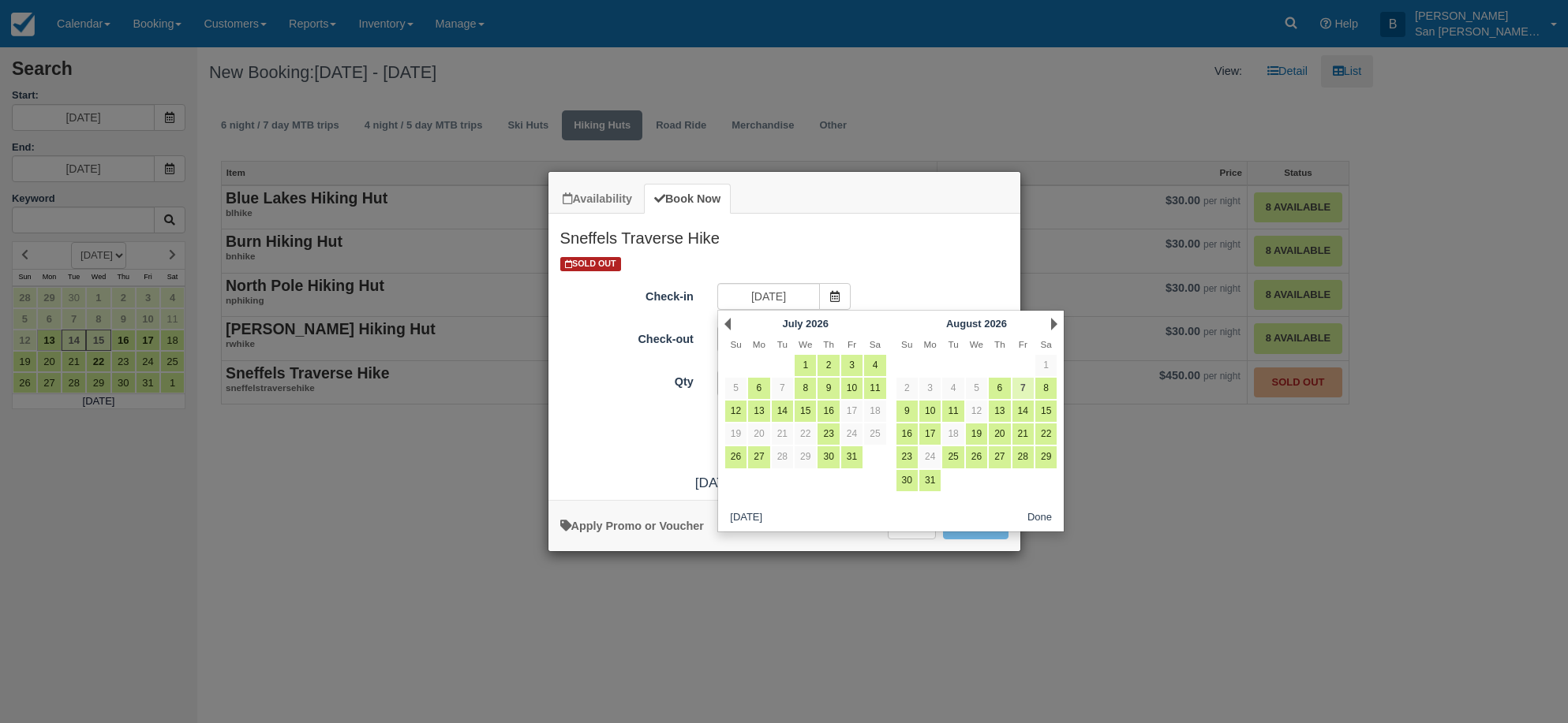
click at [1024, 385] on link "7" at bounding box center [1023, 389] width 22 height 22
type input "08/07/26"
type input "08/08/26"
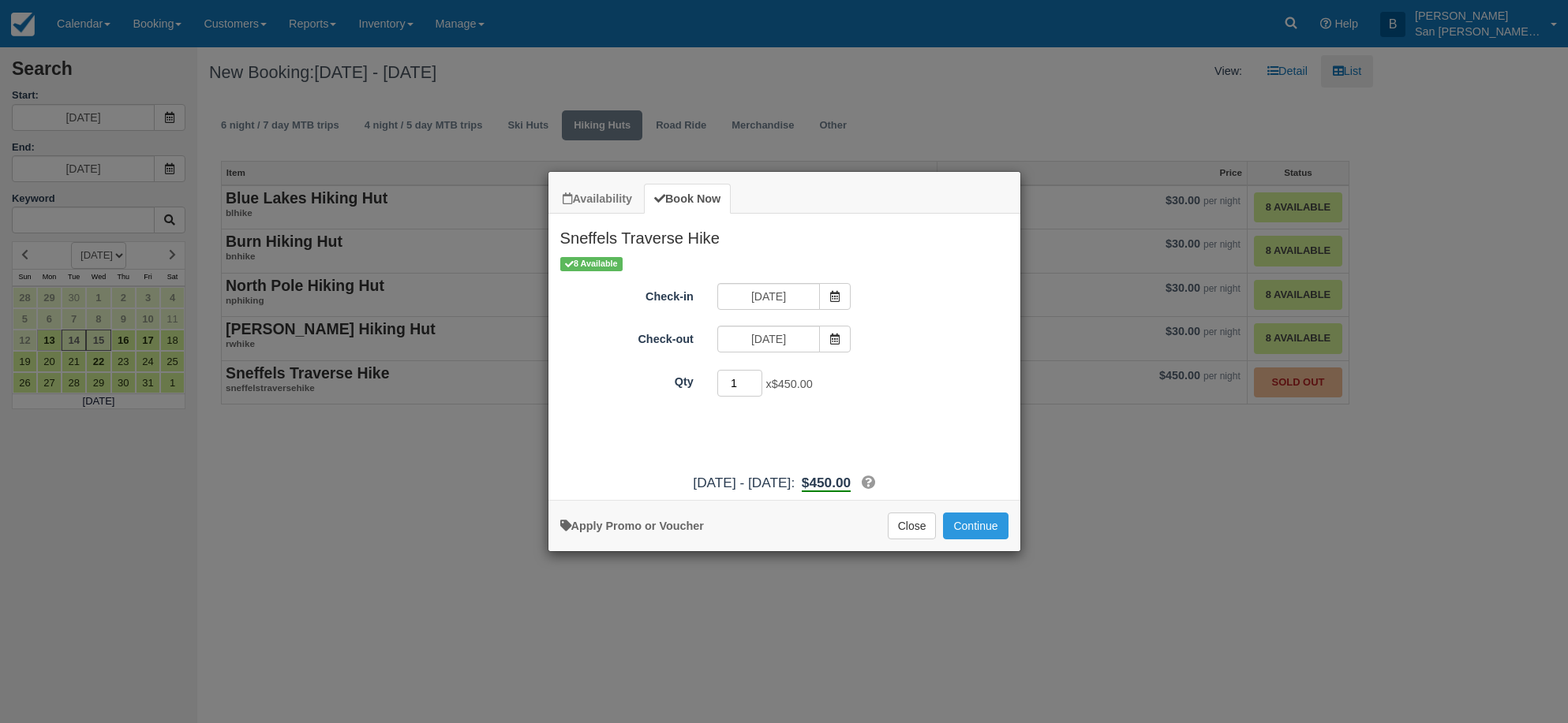
drag, startPoint x: 739, startPoint y: 382, endPoint x: 710, endPoint y: 383, distance: 29.0
click at [711, 386] on div "1 x $450.00 Required." at bounding box center [844, 385] width 276 height 31
type input "8"
click at [977, 524] on button "Continue" at bounding box center [975, 526] width 64 height 27
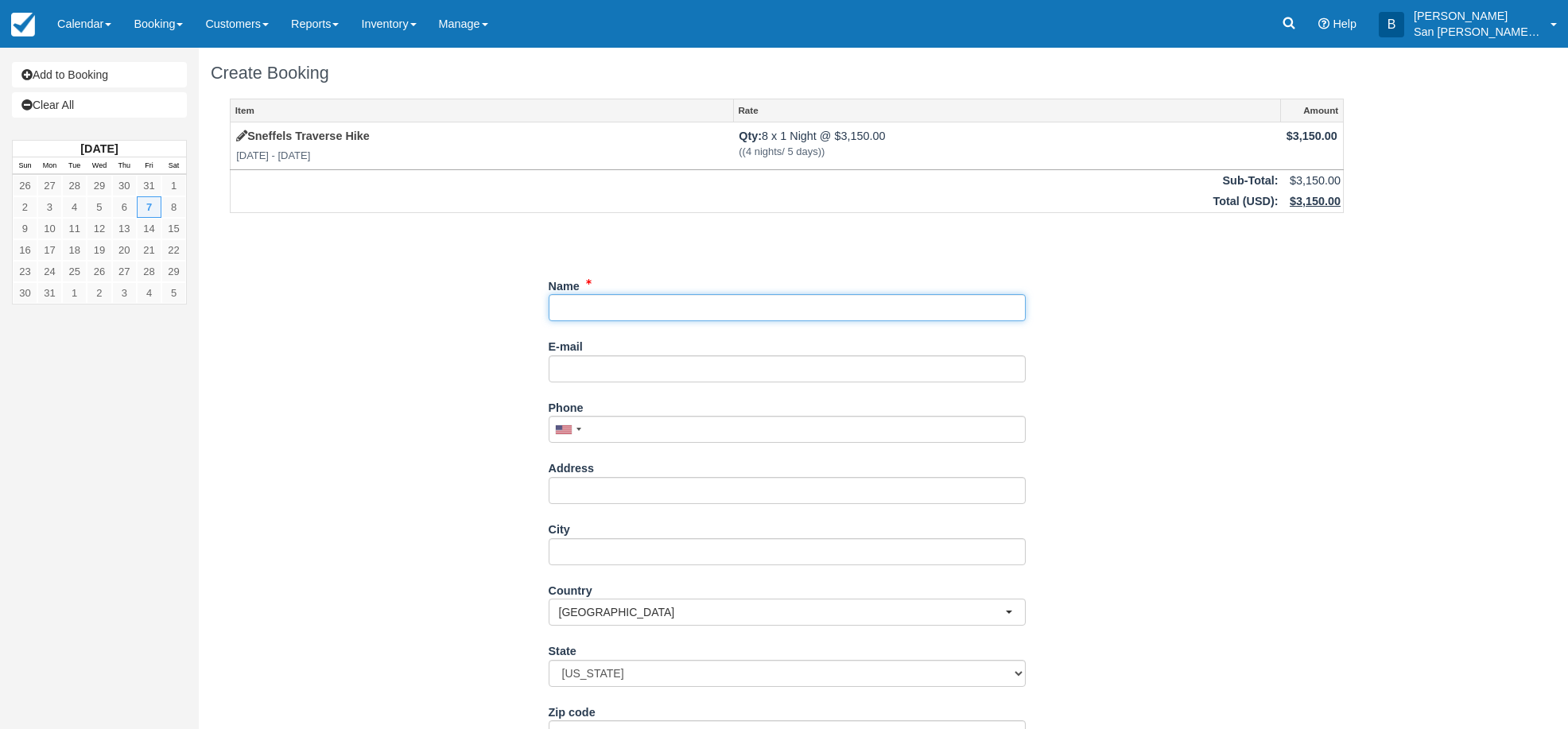
click at [581, 310] on input "Name" at bounding box center [787, 308] width 477 height 27
type input "[PERSON_NAME]"
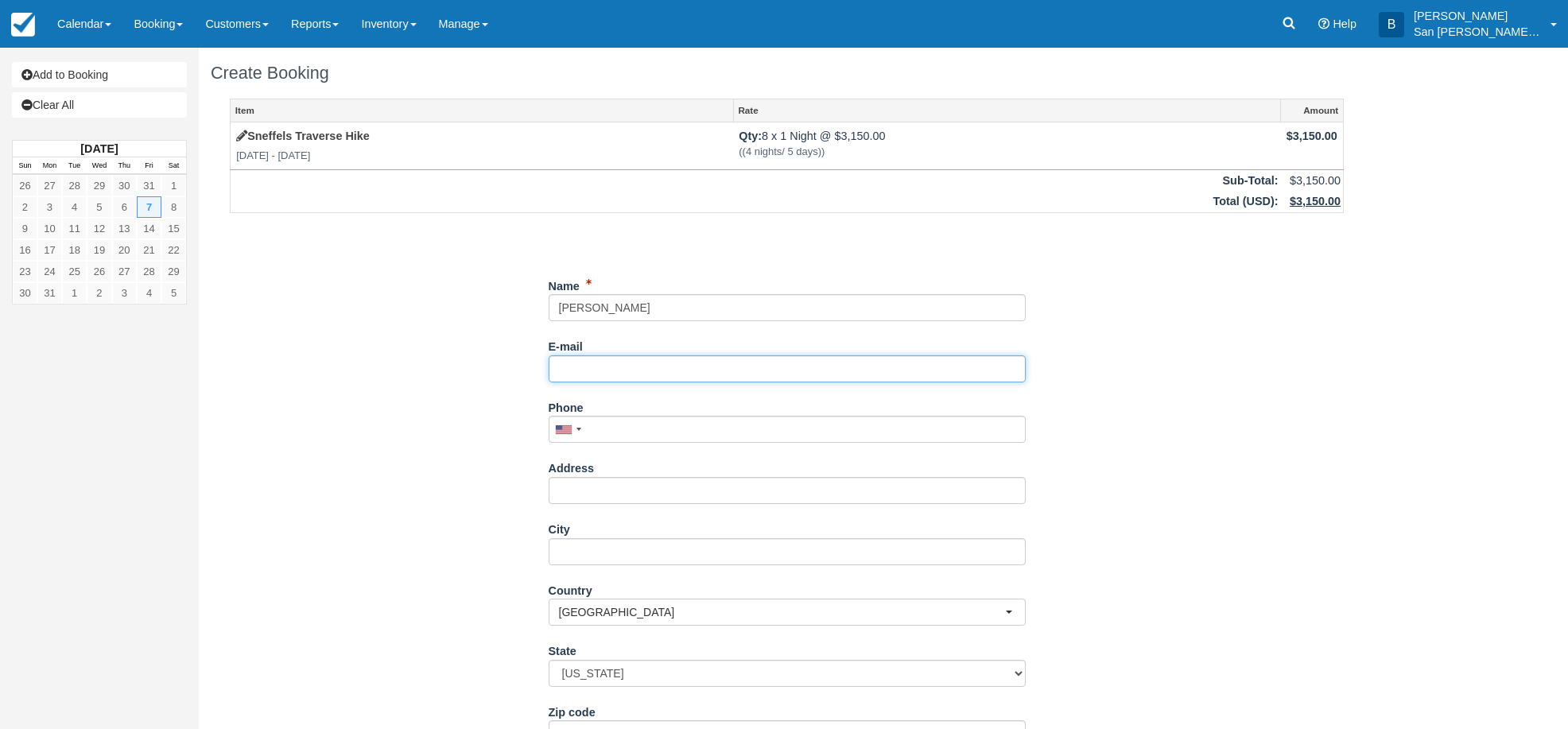
click at [584, 368] on input "E-mail" at bounding box center [787, 369] width 477 height 27
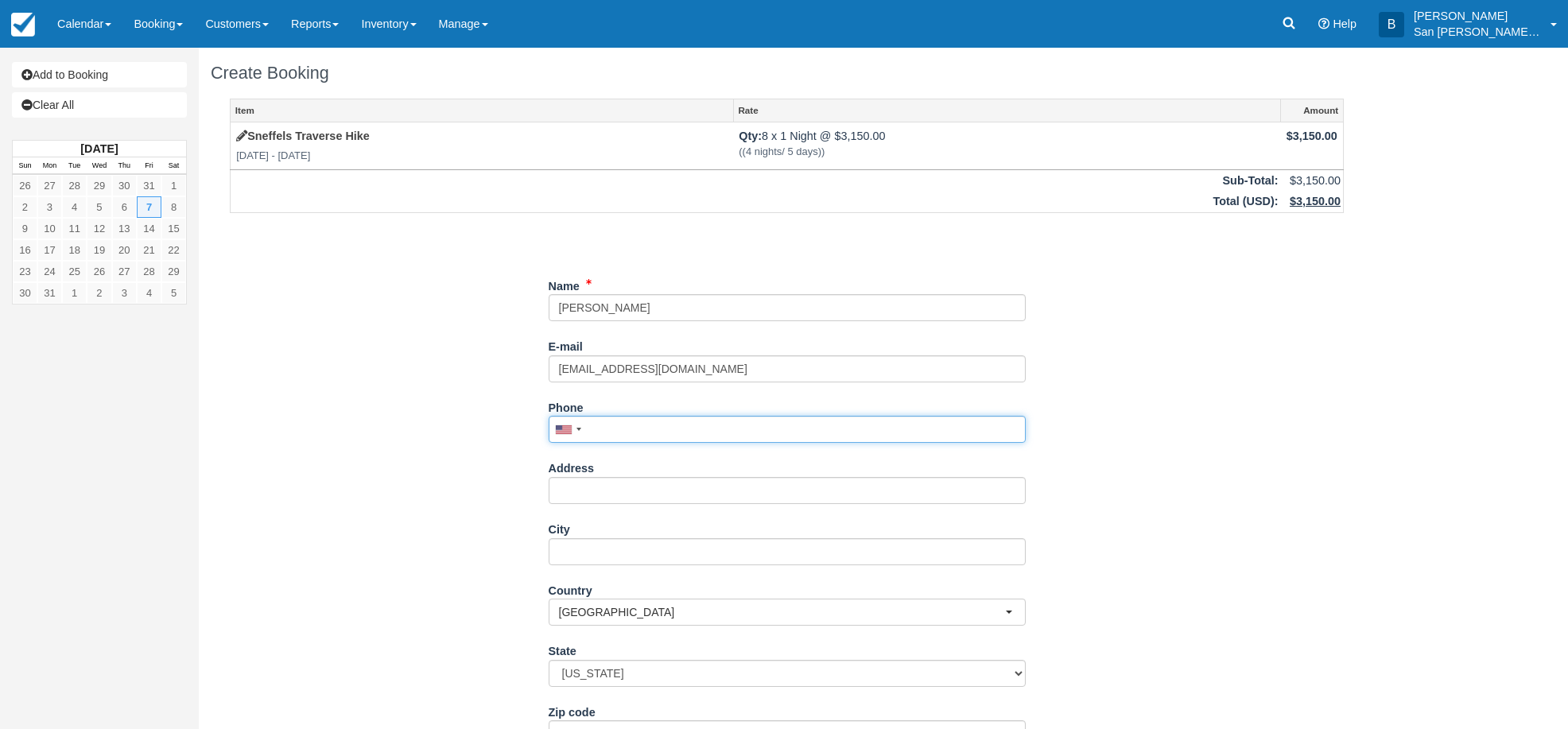
click at [613, 439] on input "Phone" at bounding box center [787, 429] width 477 height 27
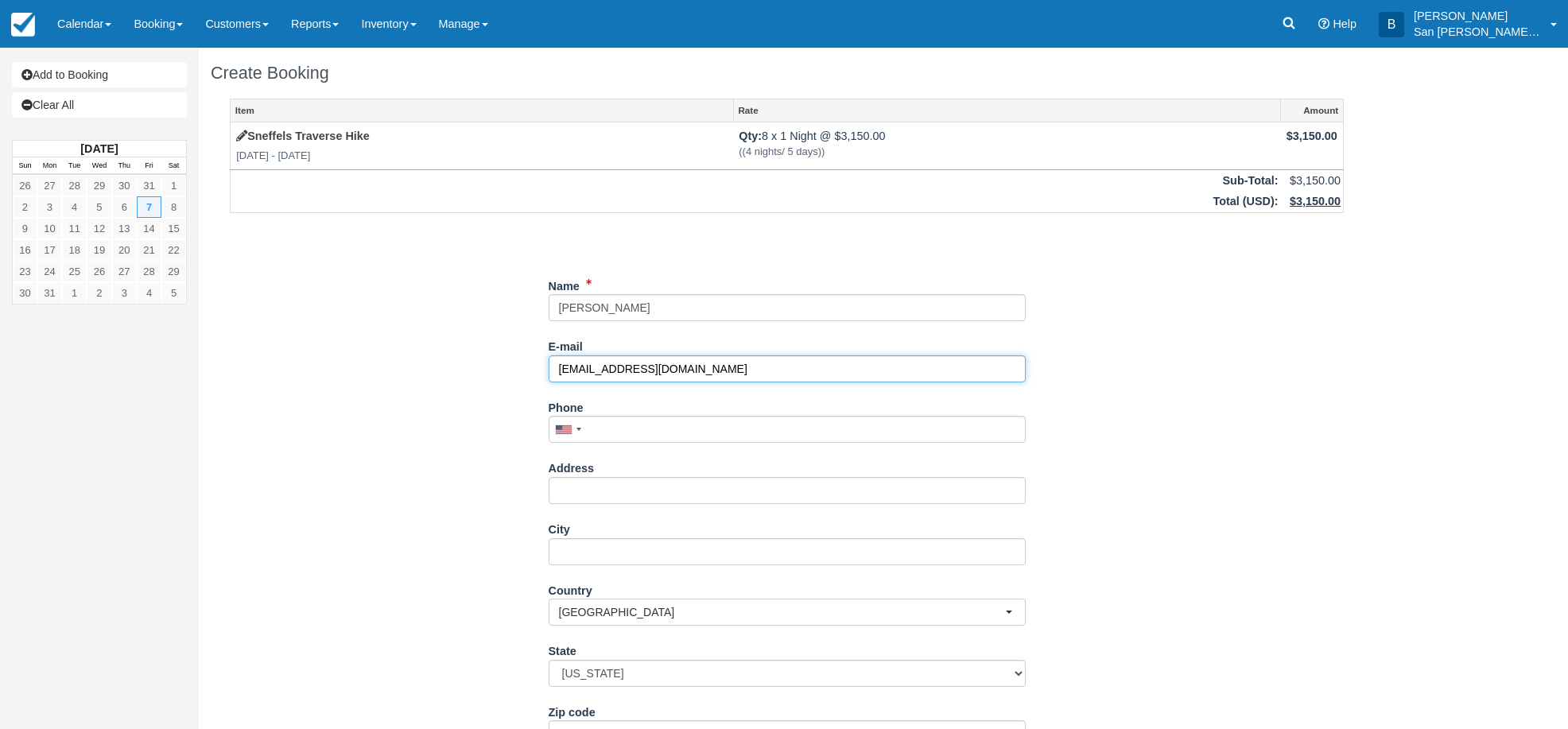
click at [566, 375] on input "Starasinicd@gmail.com" at bounding box center [787, 369] width 477 height 27
type input "[EMAIL_ADDRESS][DOMAIN_NAME]"
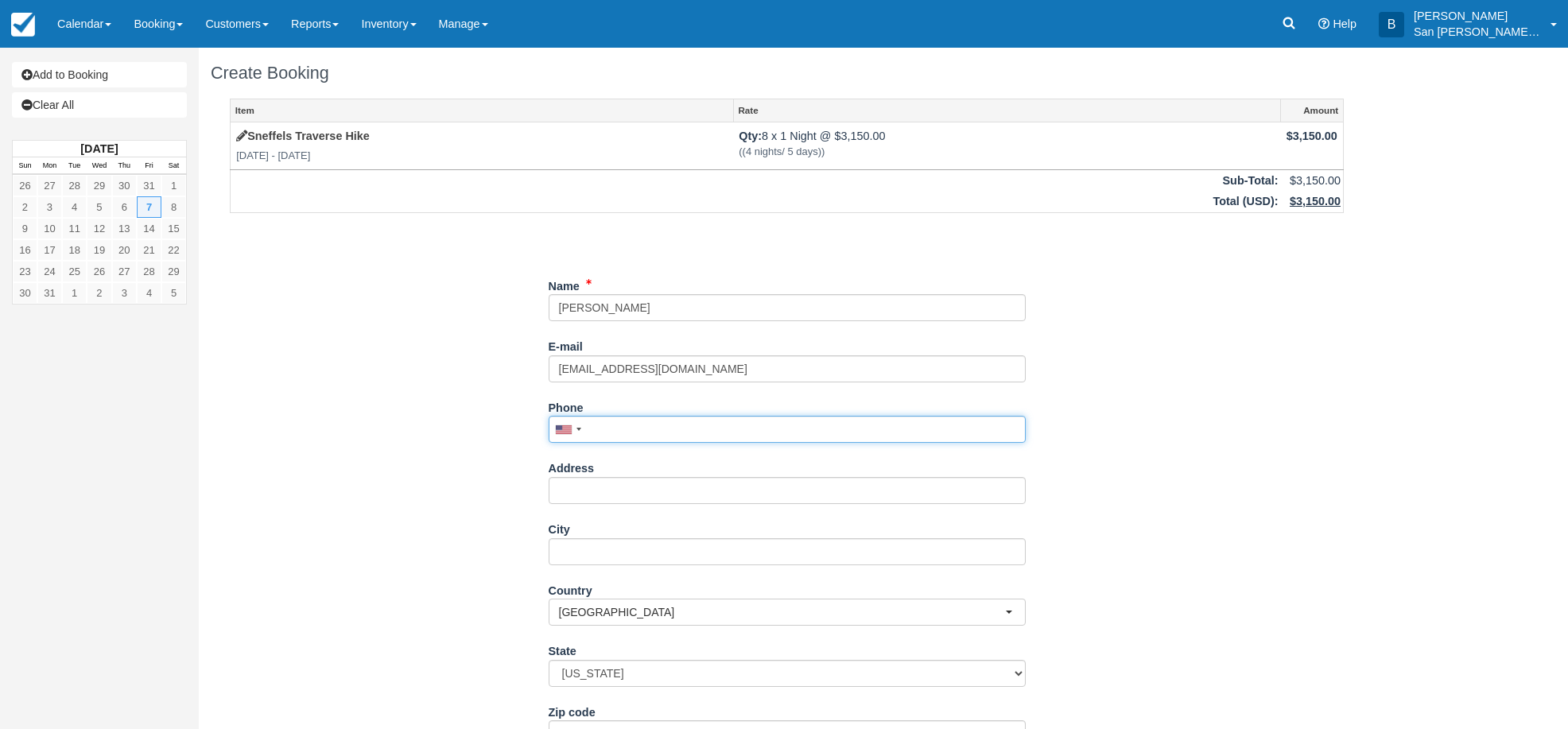
click at [682, 436] on input "Phone" at bounding box center [787, 429] width 477 height 27
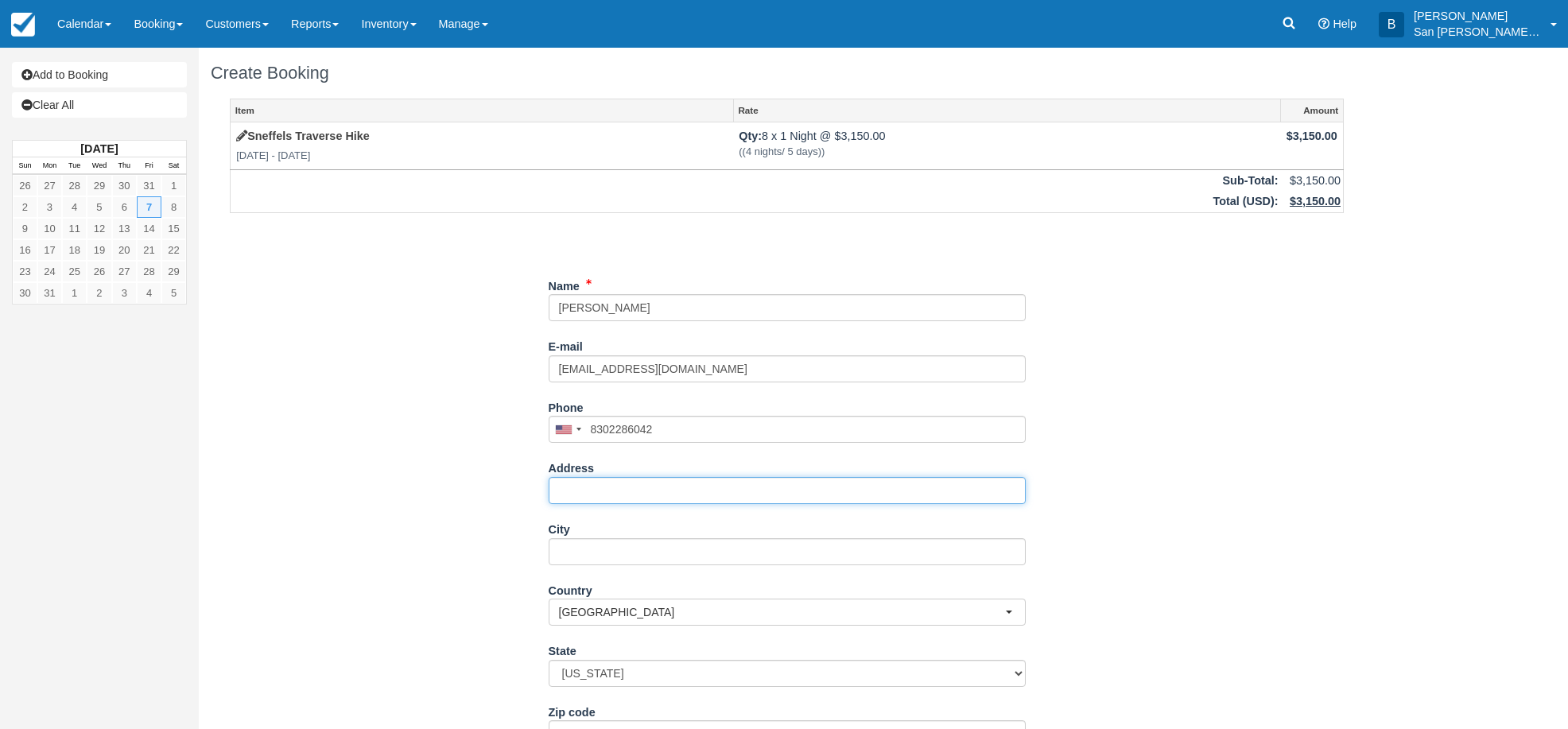
type input "(830) 228-6042"
click at [671, 483] on input "Address" at bounding box center [787, 491] width 477 height 27
type input "[STREET_ADDRESS]"
click at [646, 550] on input "City" at bounding box center [787, 552] width 477 height 27
type input "Bolverde"
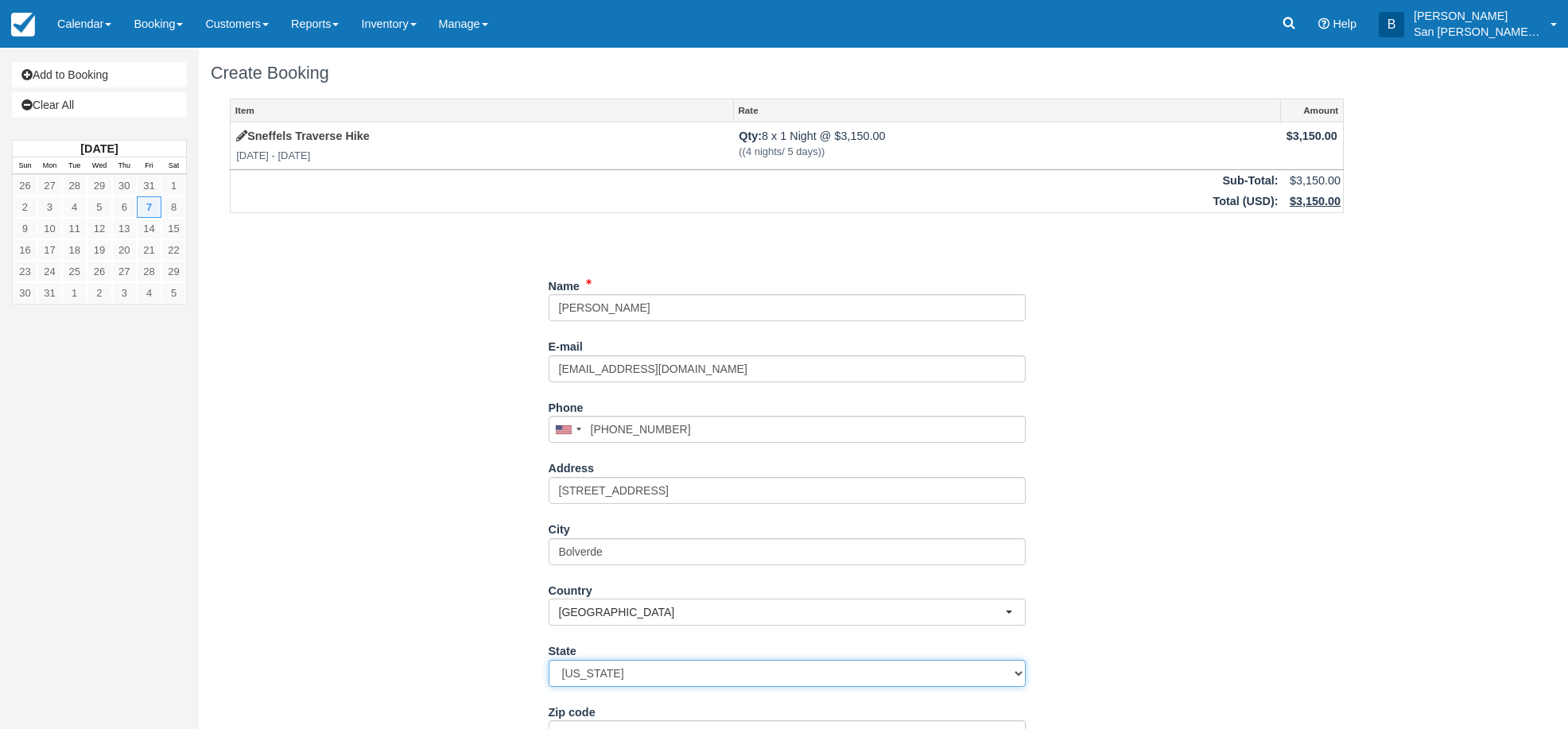
click at [579, 677] on select "Alabama Alaska Arizona Arkansas California Colorado Connecticut Delaware Florid…" at bounding box center [787, 673] width 477 height 27
click at [334, 500] on div "Item Rate Amount Sneffels Traverse Hike Fri Aug 7 2026 - Sat Aug 8 2026 Qty: 8 …" at bounding box center [786, 524] width 1152 height 852
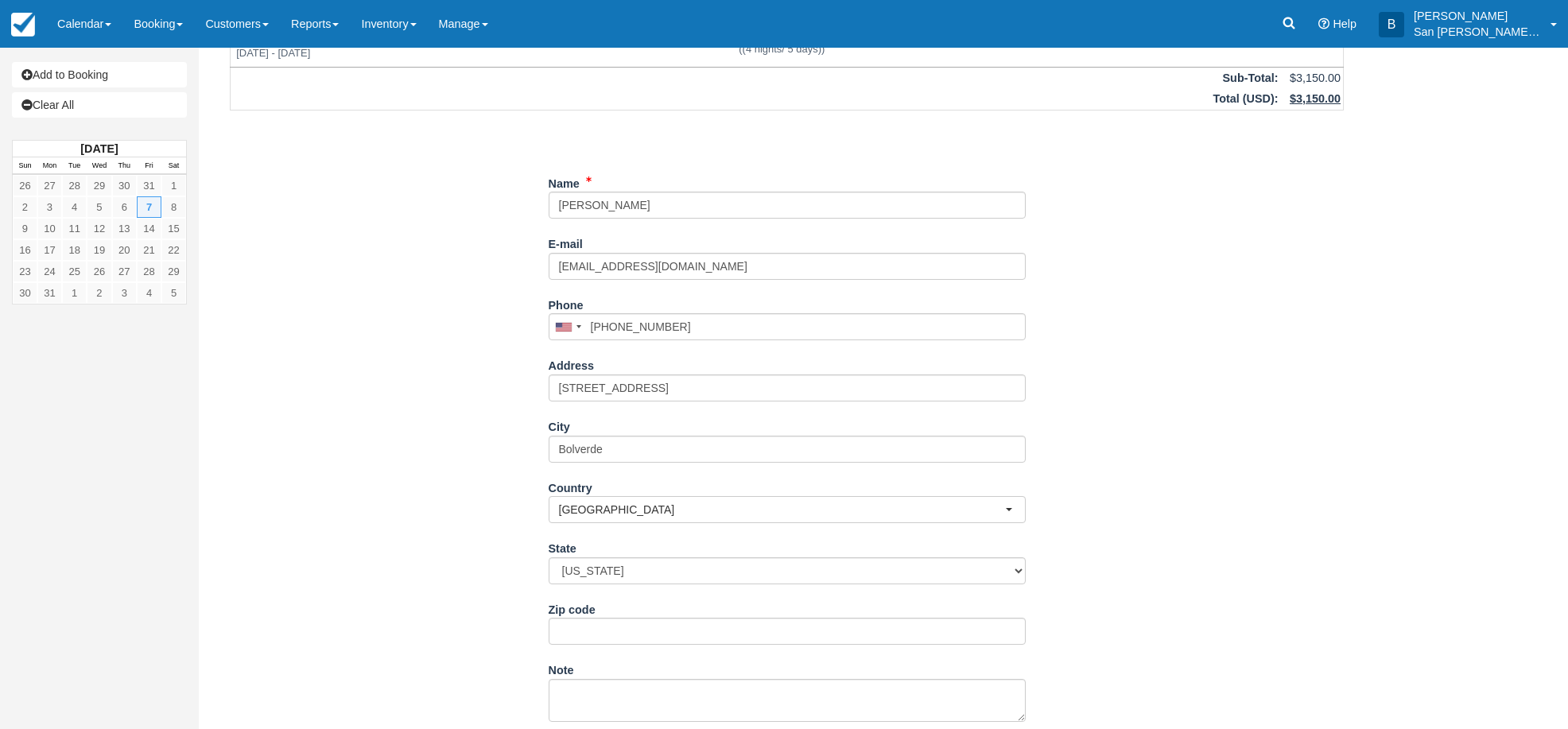
scroll to position [159, 0]
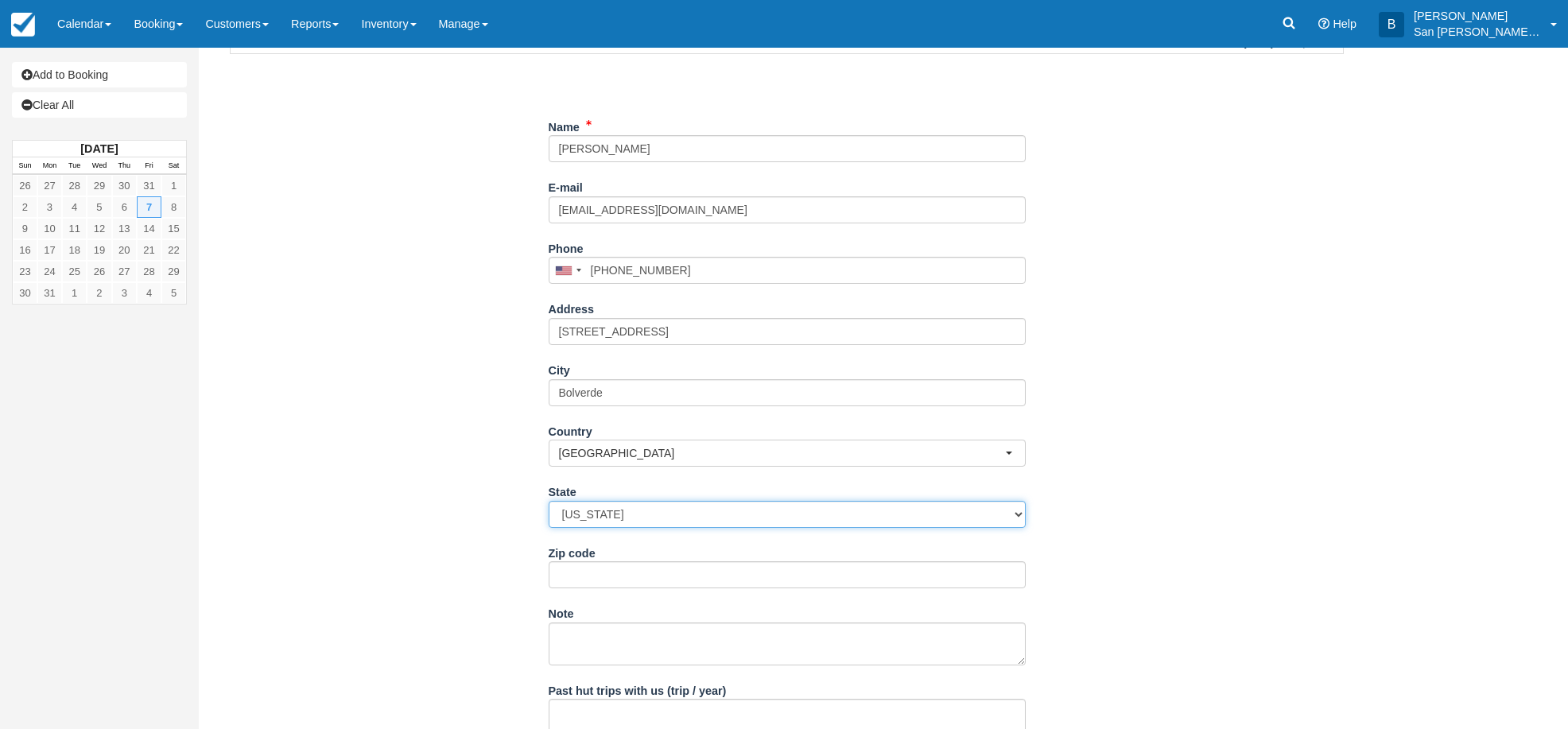
click at [1011, 519] on select "Alabama Alaska Arizona Arkansas California Colorado Connecticut Delaware Florid…" at bounding box center [787, 514] width 477 height 27
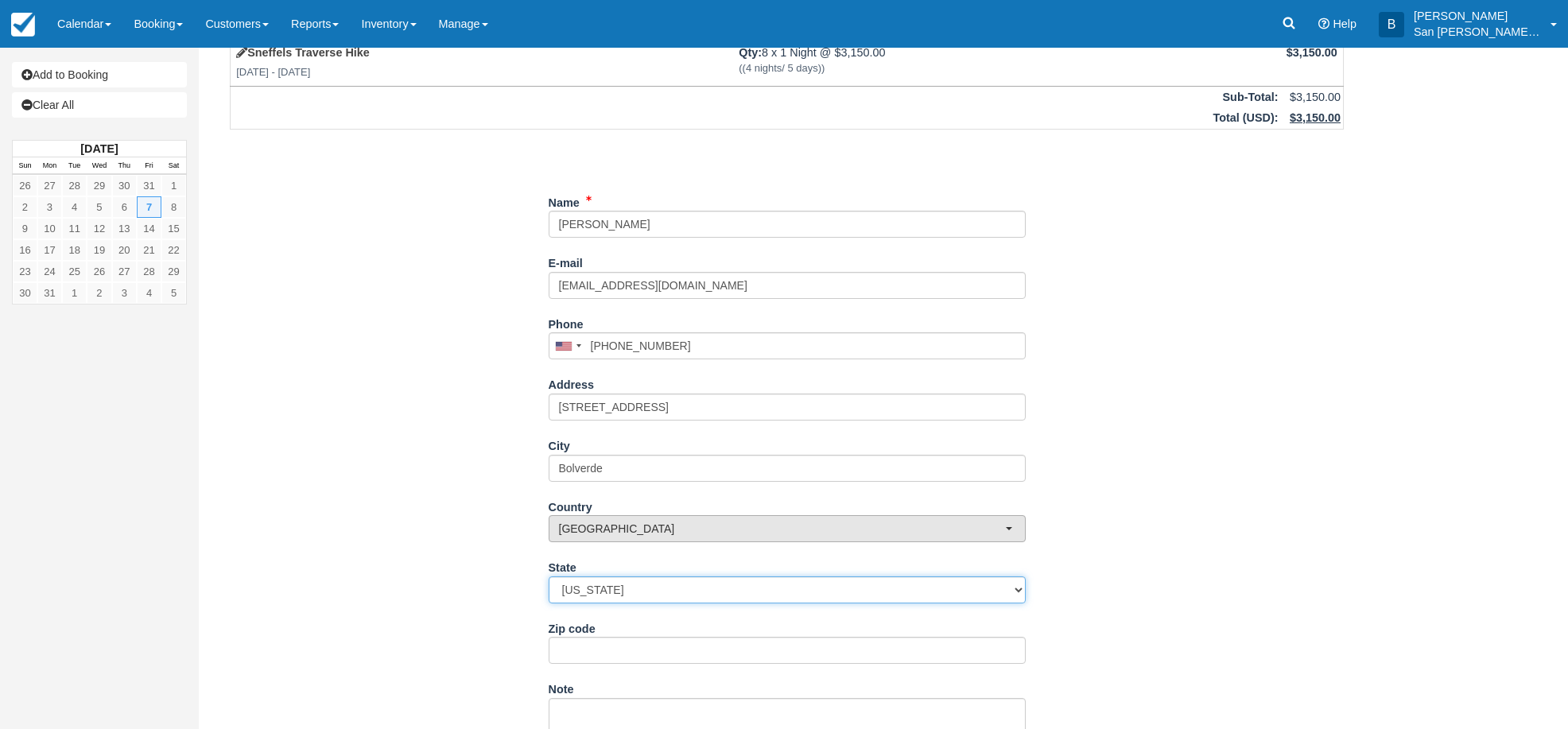
scroll to position [79, 0]
click at [624, 594] on select "Alabama Alaska Arizona Arkansas California Colorado Connecticut Delaware Florid…" at bounding box center [787, 594] width 477 height 27
select select "TX"
click at [549, 581] on select "Alabama Alaska Arizona Arkansas California Colorado Connecticut Delaware Florid…" at bounding box center [787, 594] width 477 height 27
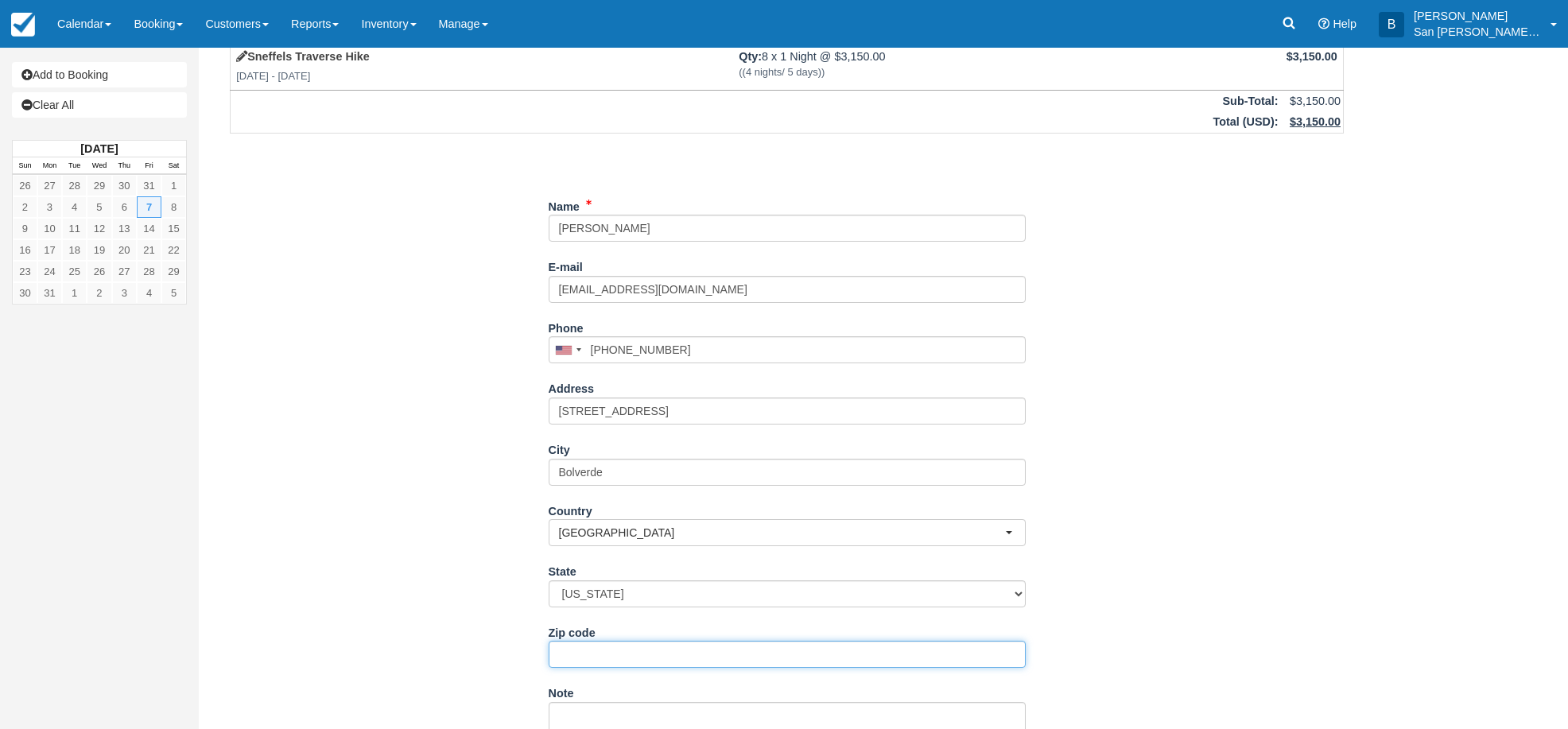
click at [585, 655] on input "Zip code" at bounding box center [787, 655] width 477 height 27
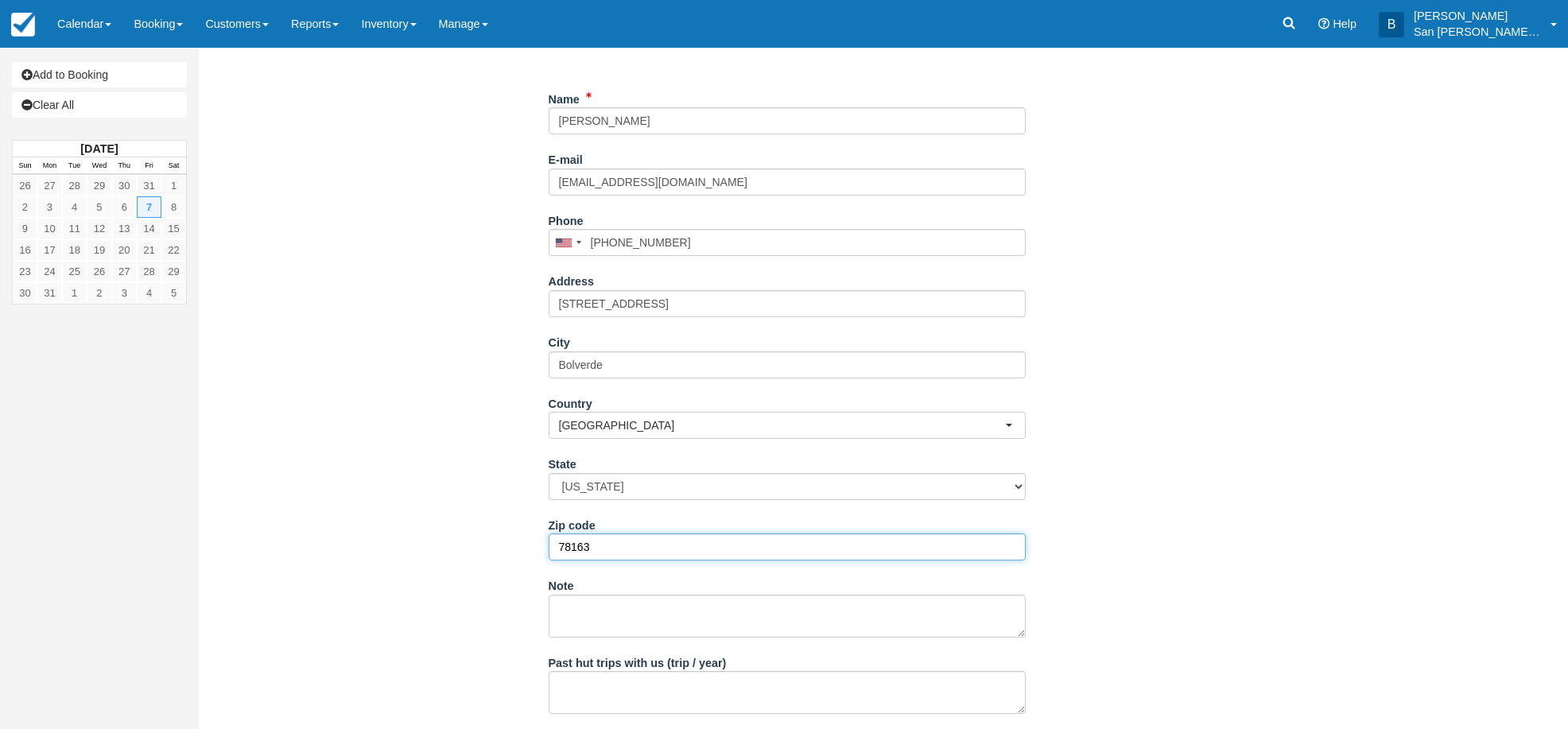
scroll to position [260, 0]
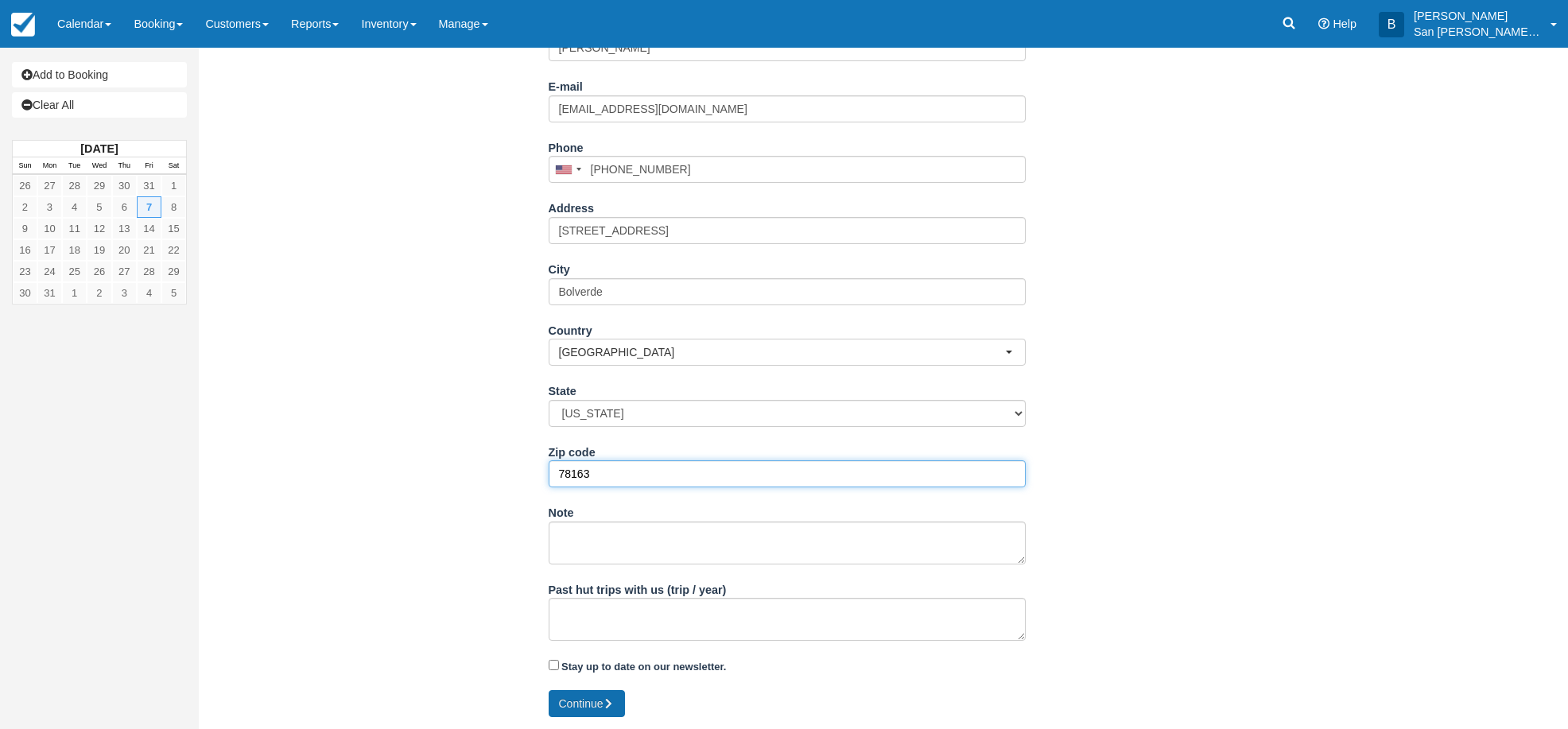
type input "78163"
click at [588, 706] on button "Continue" at bounding box center [587, 704] width 77 height 27
type input "+18302286042"
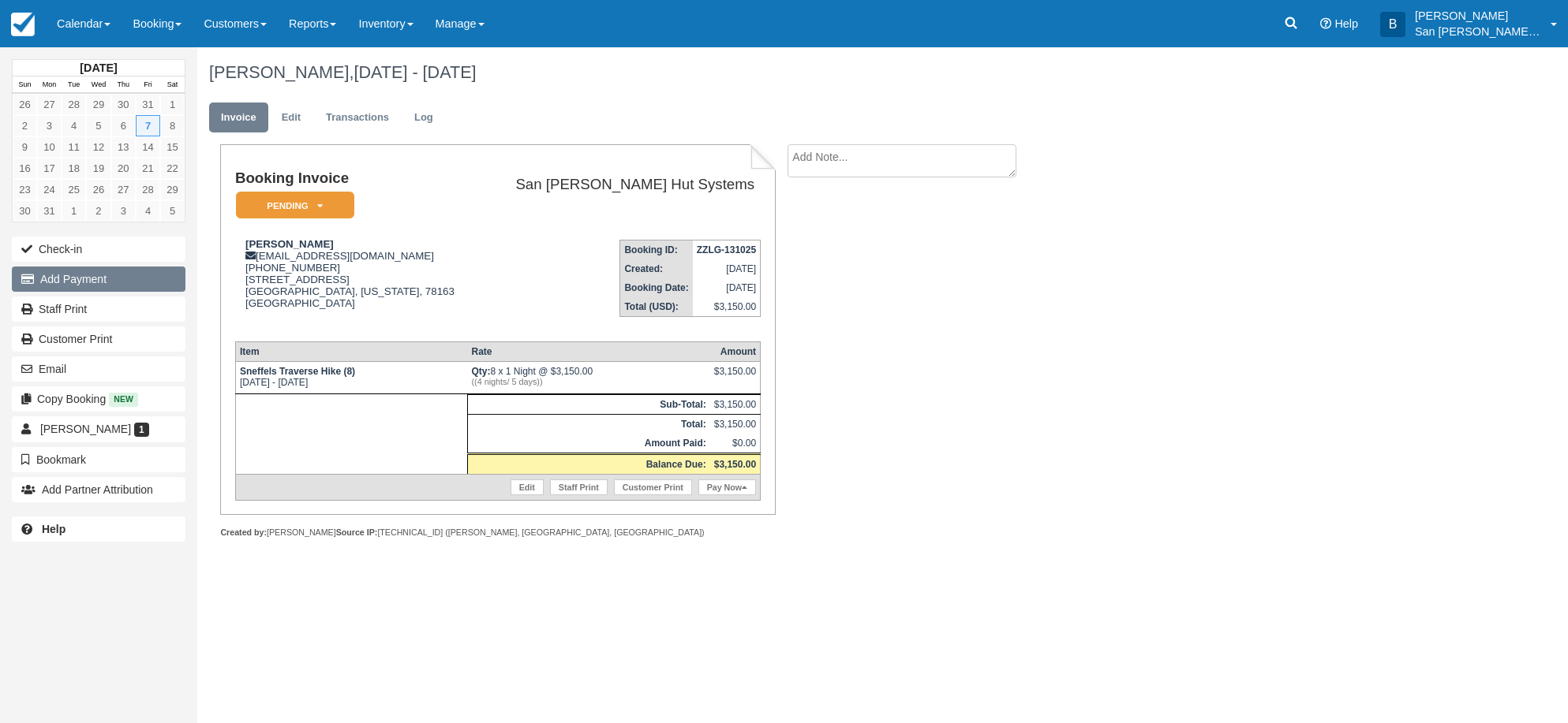
click at [99, 279] on button "Add Payment" at bounding box center [99, 279] width 174 height 25
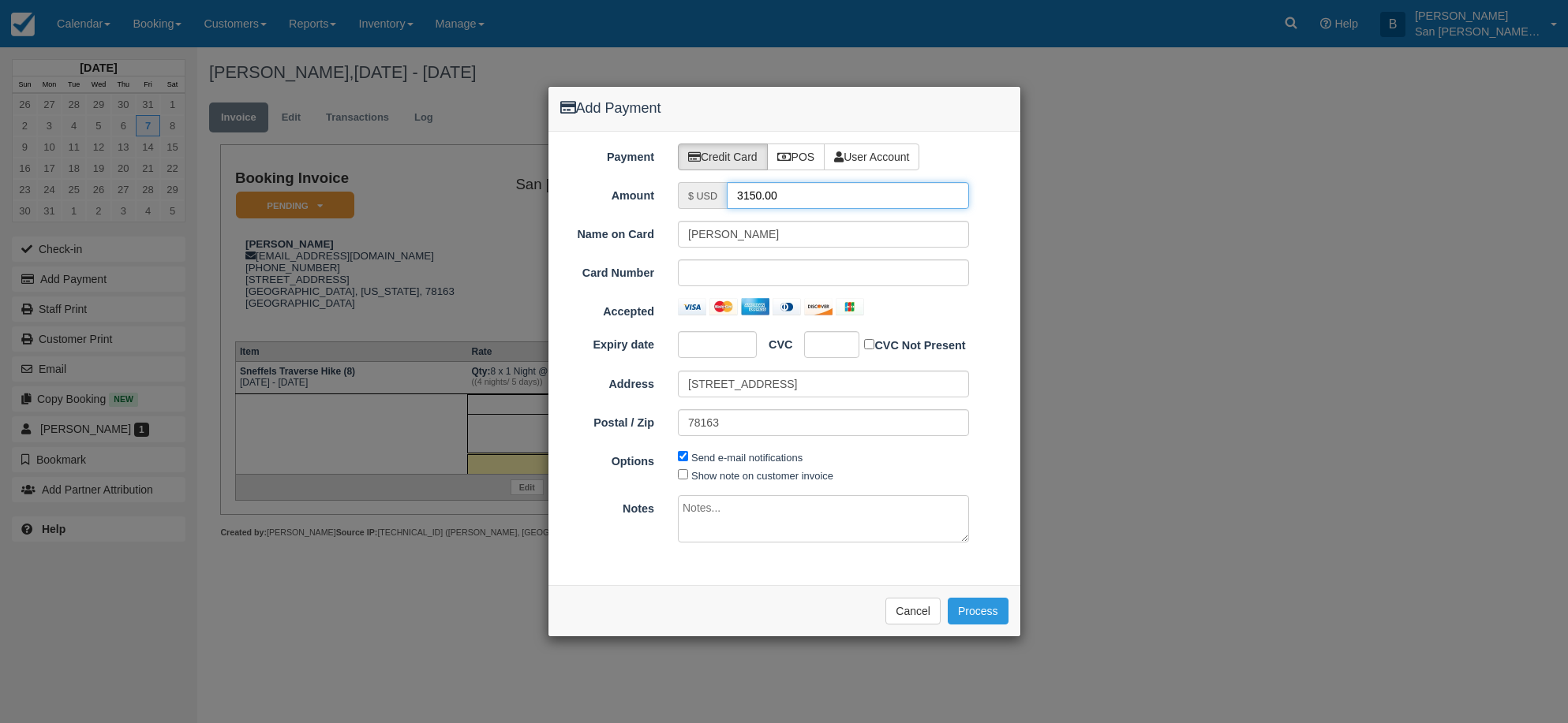
drag, startPoint x: 787, startPoint y: 196, endPoint x: 610, endPoint y: 175, distance: 178.2
click at [610, 175] on div "Payment Credit Card POS User Account Amount $ USD 3150.00 Name on Card Doug Sta…" at bounding box center [784, 358] width 472 height 453
type input "1575"
click at [839, 346] on iframe at bounding box center [826, 344] width 24 height 16
click at [981, 614] on button "Process" at bounding box center [978, 611] width 61 height 27
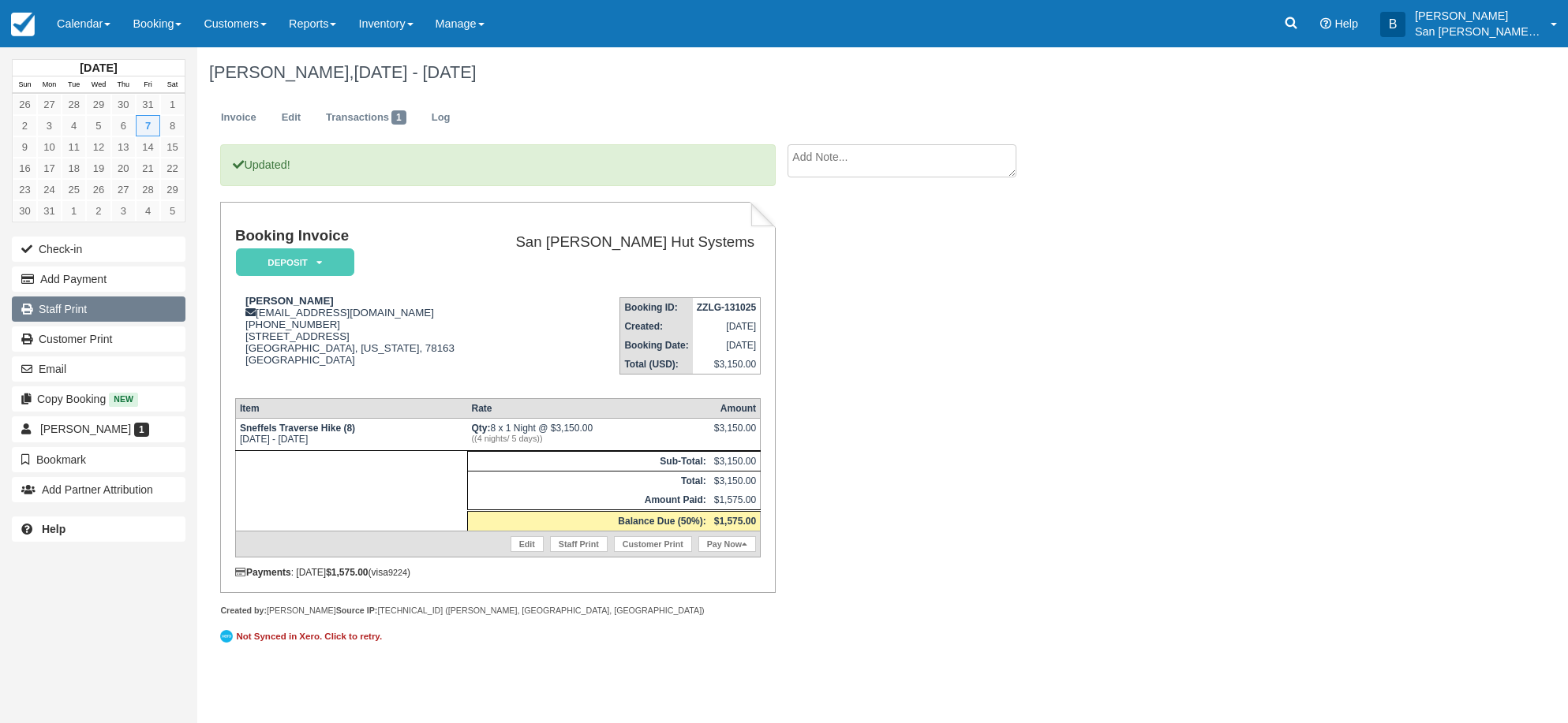
click at [99, 308] on link "Staff Print" at bounding box center [99, 309] width 174 height 25
click at [842, 154] on textarea at bounding box center [902, 161] width 229 height 33
click at [1309, 28] on link at bounding box center [1291, 23] width 36 height 48
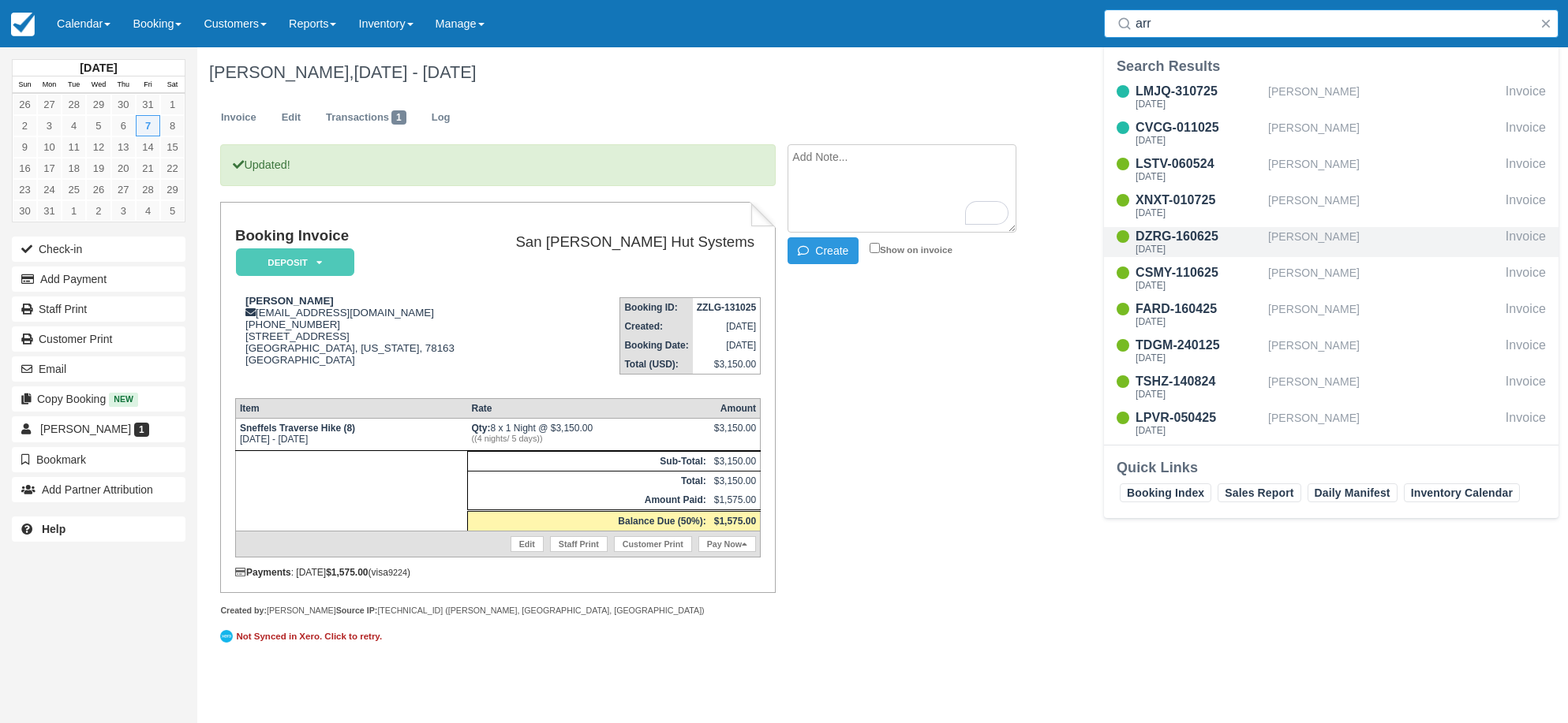
type input "arr"
click at [1182, 248] on div "[DATE]" at bounding box center [1199, 249] width 126 height 9
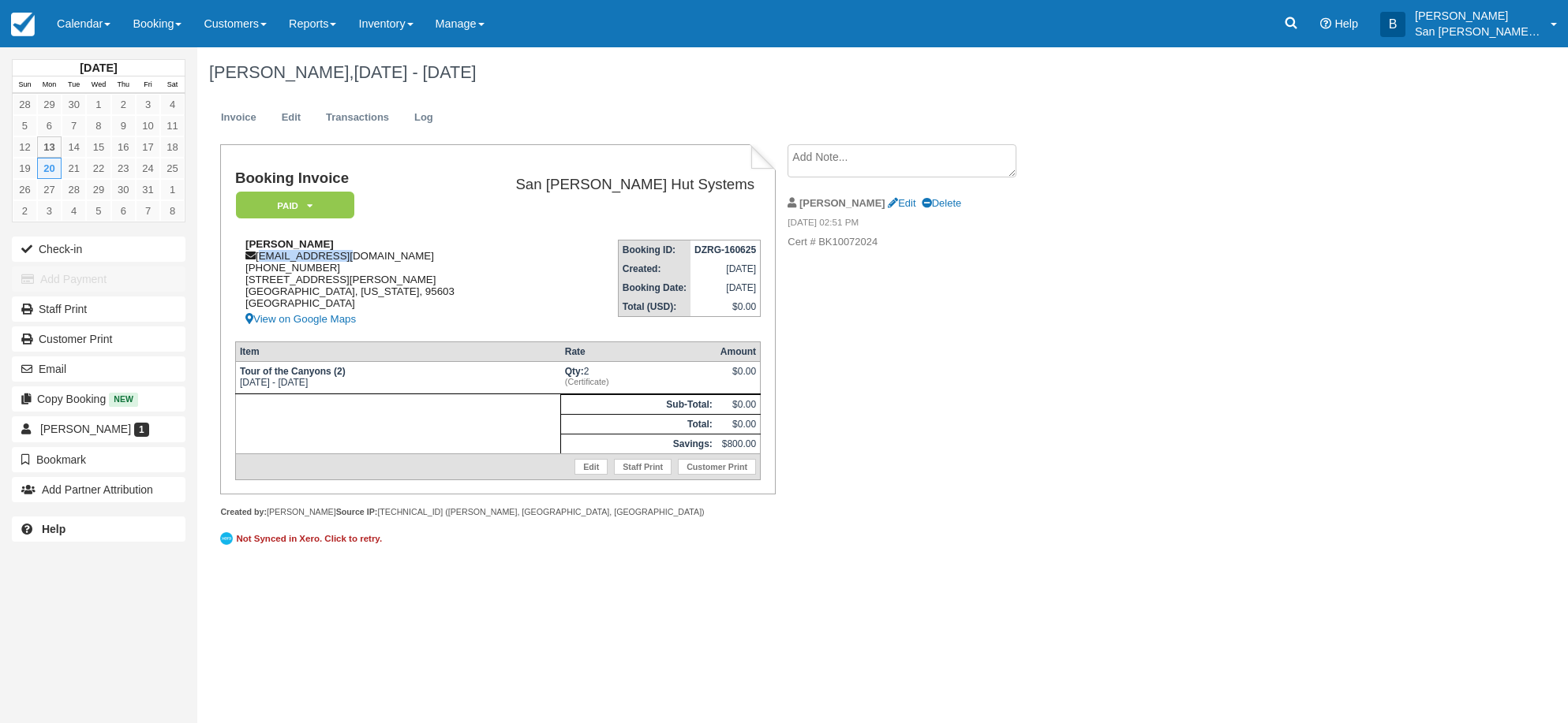
drag, startPoint x: 259, startPoint y: 255, endPoint x: 366, endPoint y: 252, distance: 107.0
click at [366, 252] on div "[PERSON_NAME] [EMAIL_ADDRESS][DOMAIN_NAME] [PHONE_NUMBER] [STREET_ADDRESS][PERS…" at bounding box center [358, 283] width 245 height 91
copy div "[EMAIL_ADDRESS][DOMAIN_NAME]"
click at [1216, 399] on div "[PERSON_NAME], [DATE] - [DATE] Invoice Edit Transactions Log Booking Invoice Pa…" at bounding box center [785, 308] width 1176 height 522
click at [1299, 28] on icon at bounding box center [1291, 23] width 16 height 16
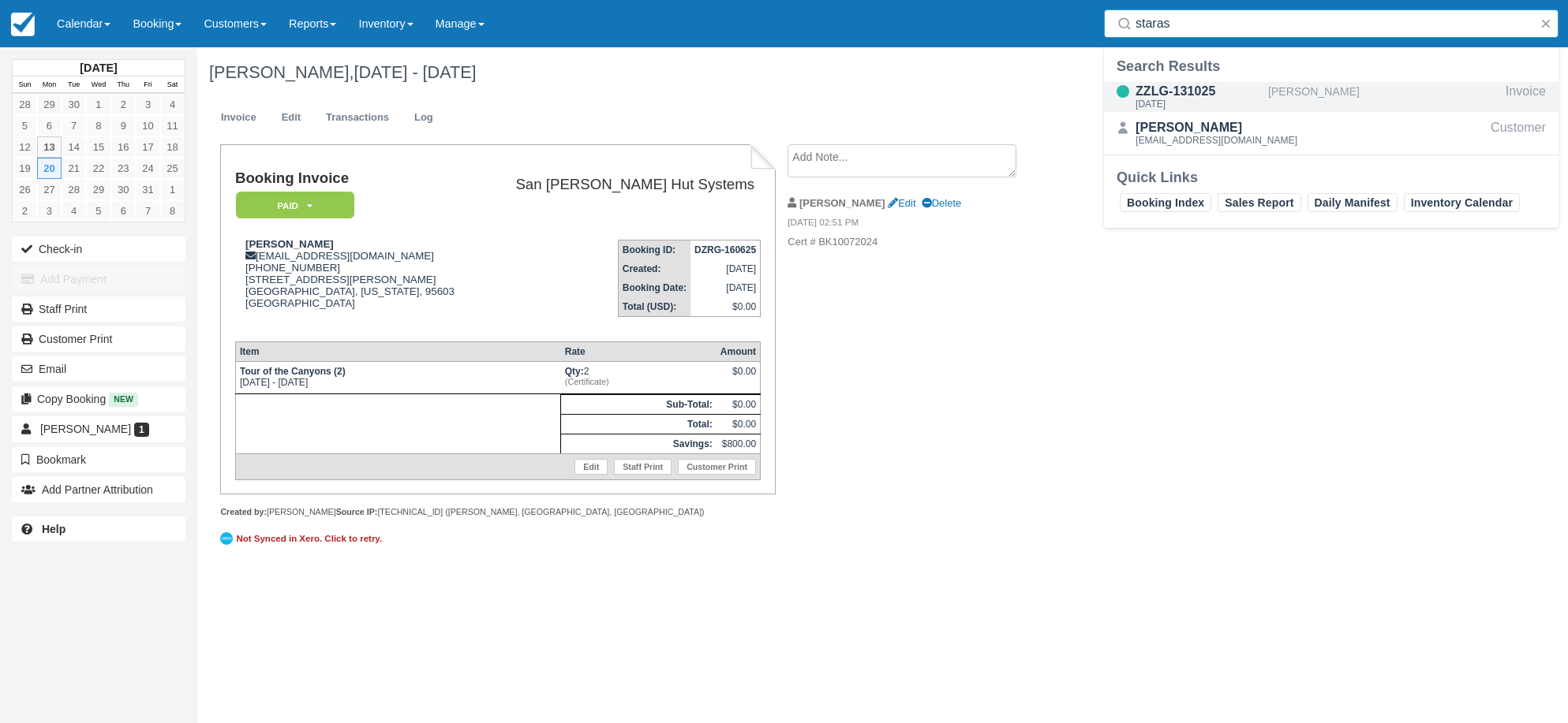
type input "staras"
click at [1165, 96] on div "ZZLG-131025" at bounding box center [1199, 91] width 126 height 19
